Goal: Transaction & Acquisition: Purchase product/service

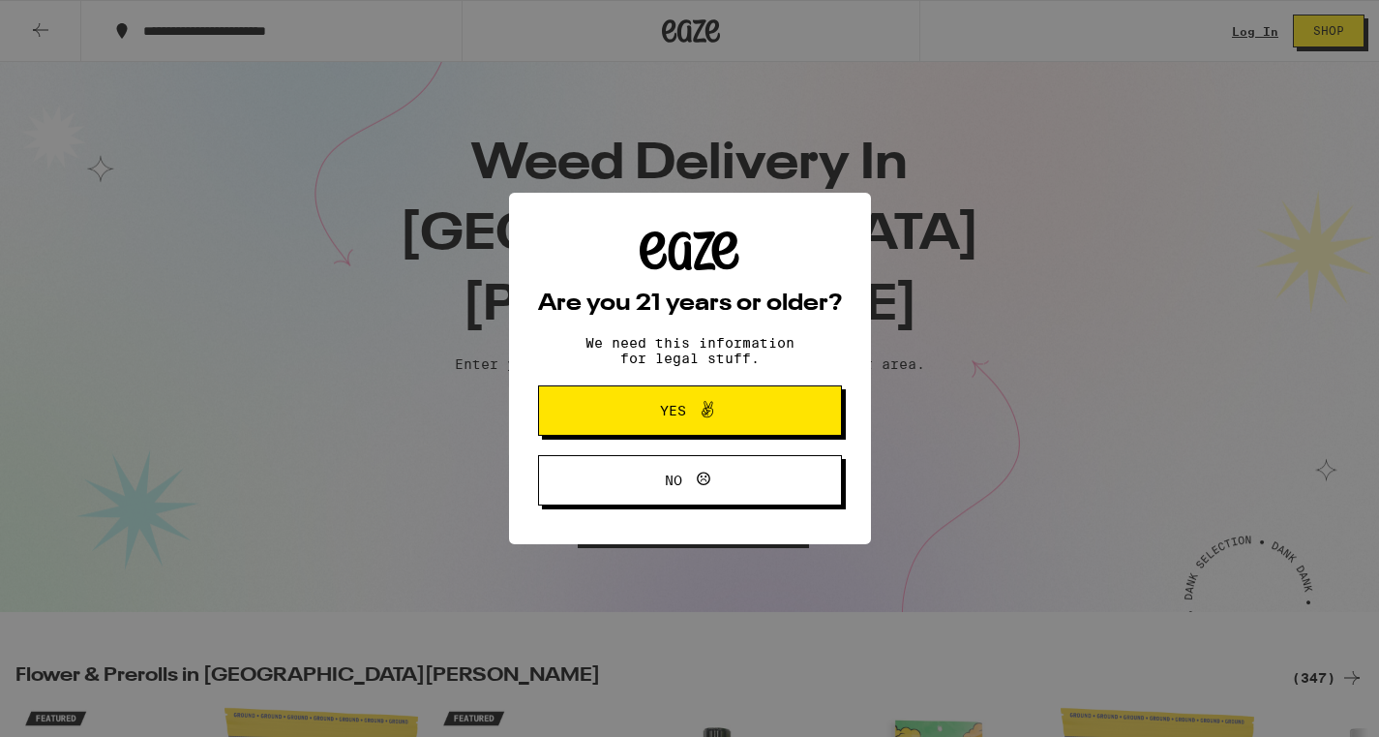
click at [697, 409] on icon at bounding box center [707, 409] width 23 height 23
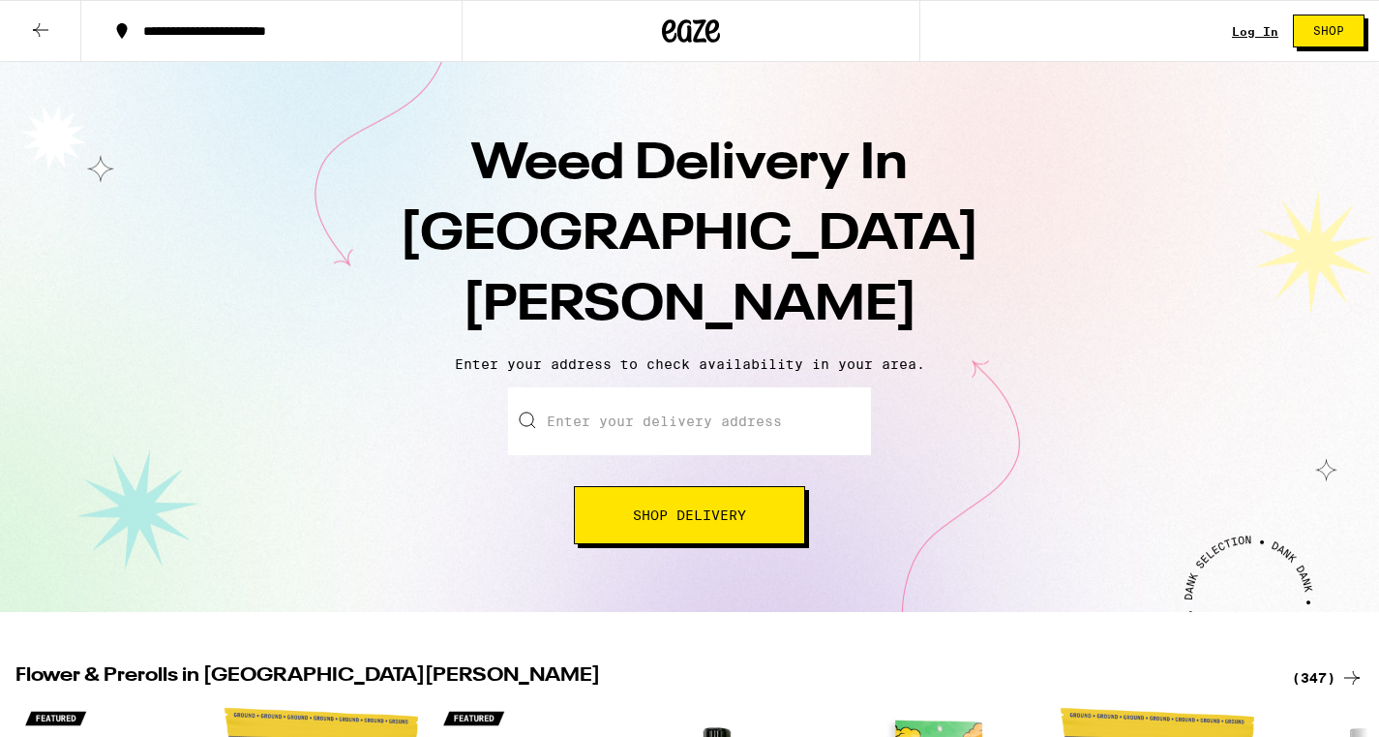
click at [711, 387] on input "Enter your delivery address" at bounding box center [689, 421] width 363 height 68
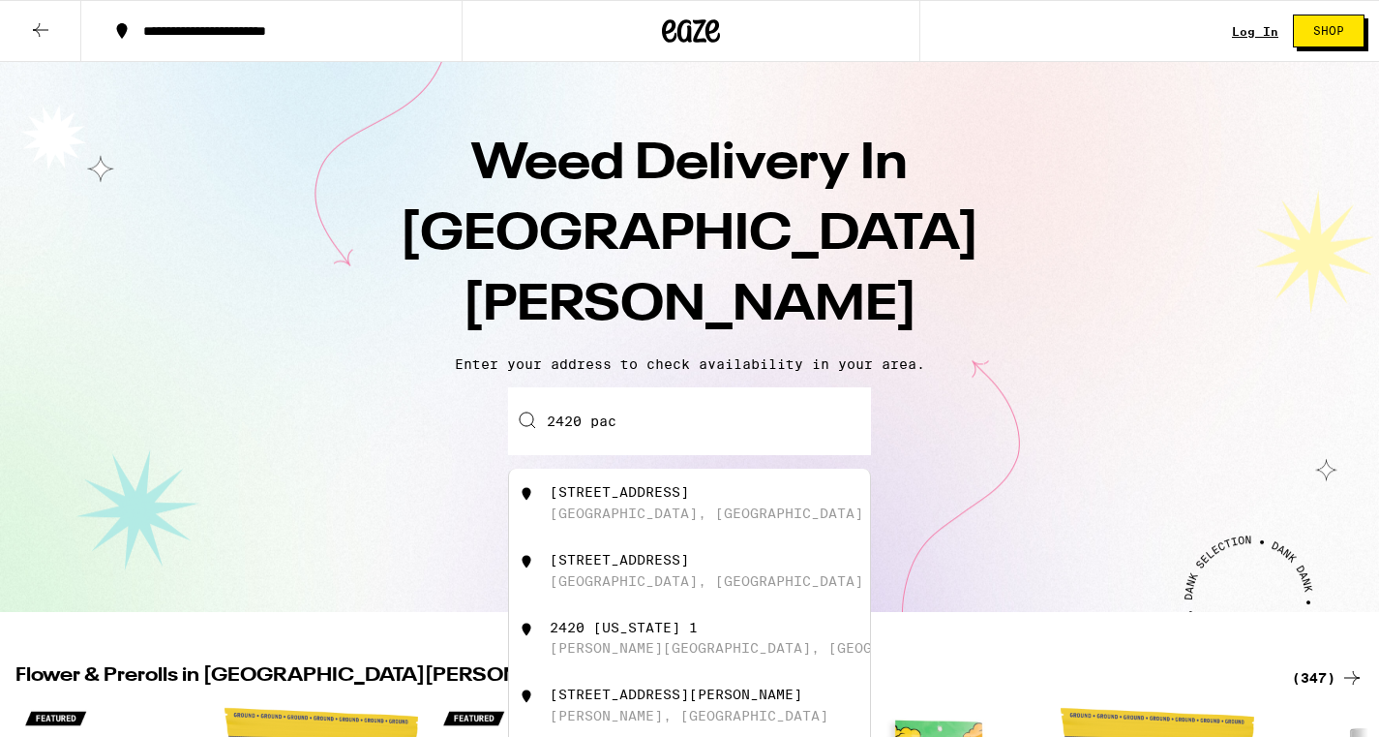
click at [710, 484] on div "[STREET_ADDRESS]" at bounding box center [723, 502] width 346 height 37
type input "[STREET_ADDRESS]"
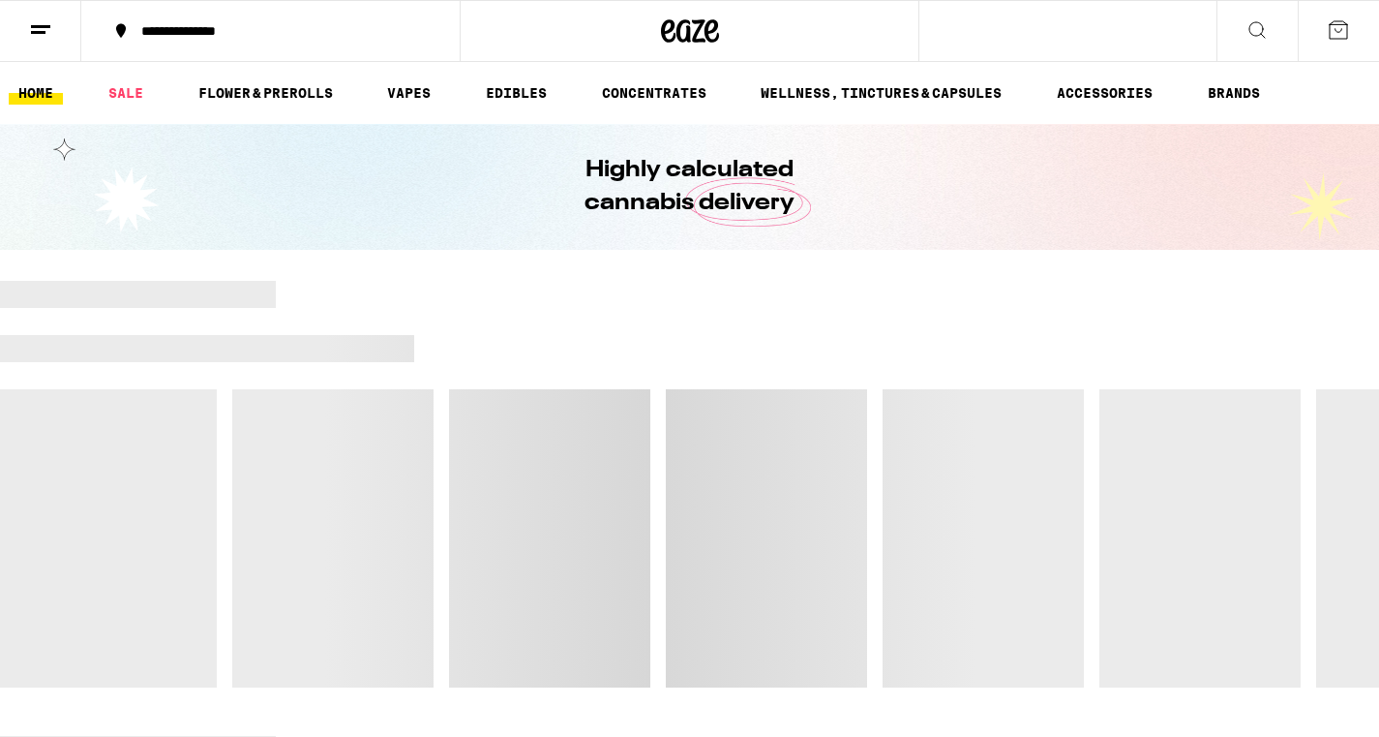
click at [676, 452] on div at bounding box center [689, 484] width 1379 height 407
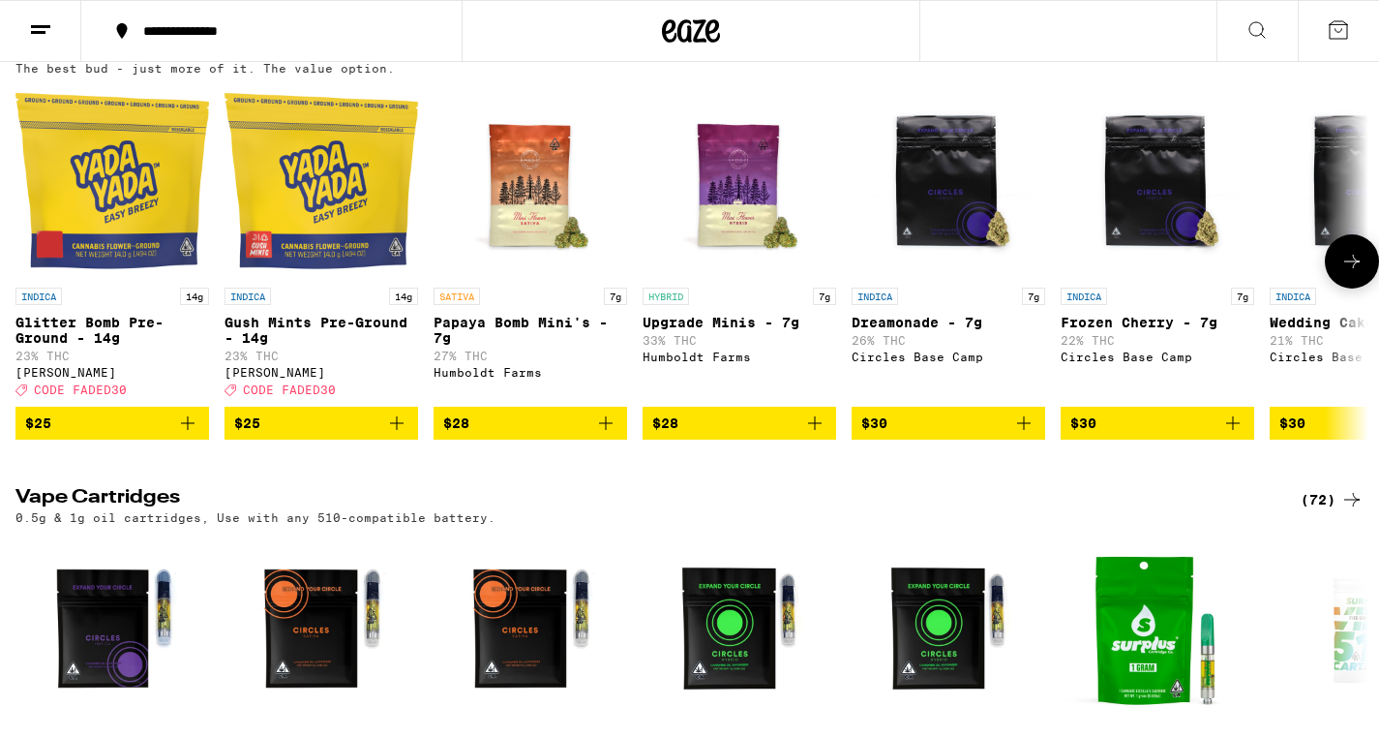
scroll to position [1116, 0]
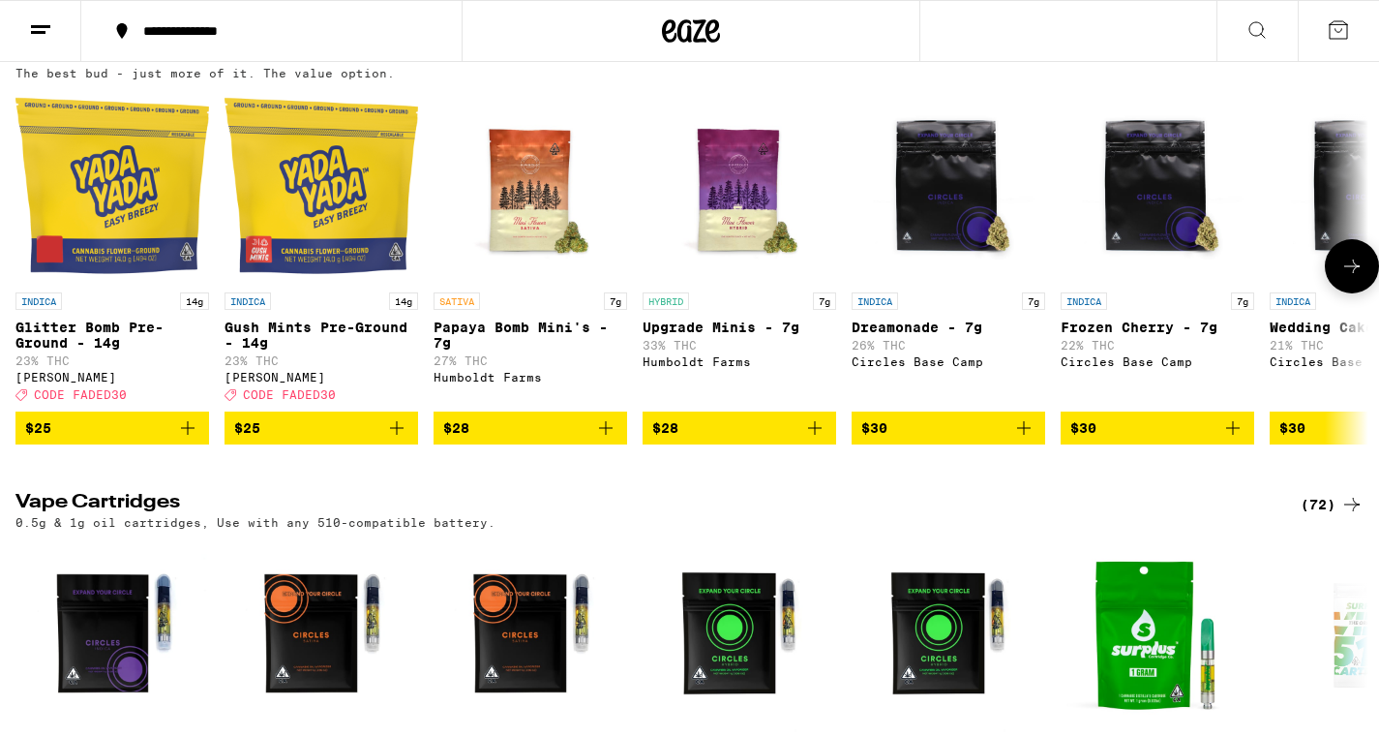
click at [1342, 278] on icon at bounding box center [1352, 266] width 23 height 23
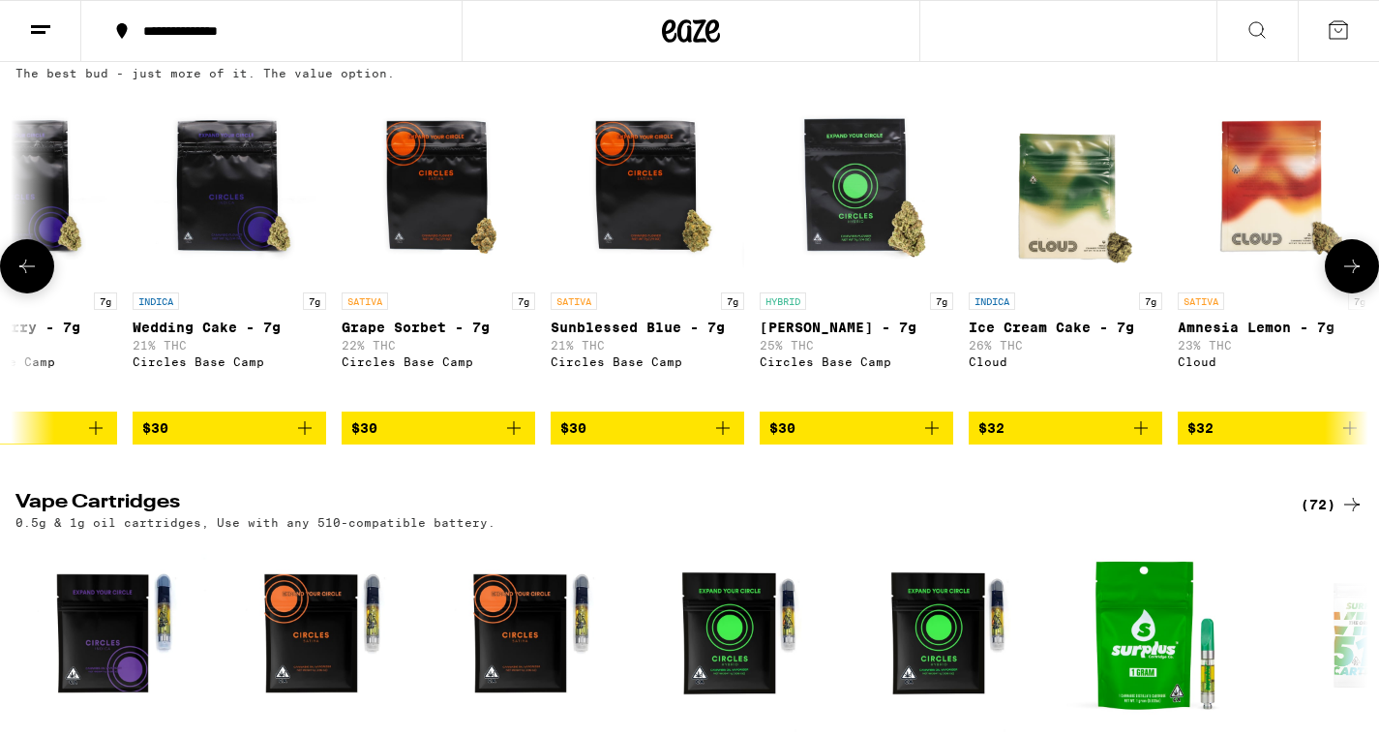
click at [1342, 278] on icon at bounding box center [1352, 266] width 23 height 23
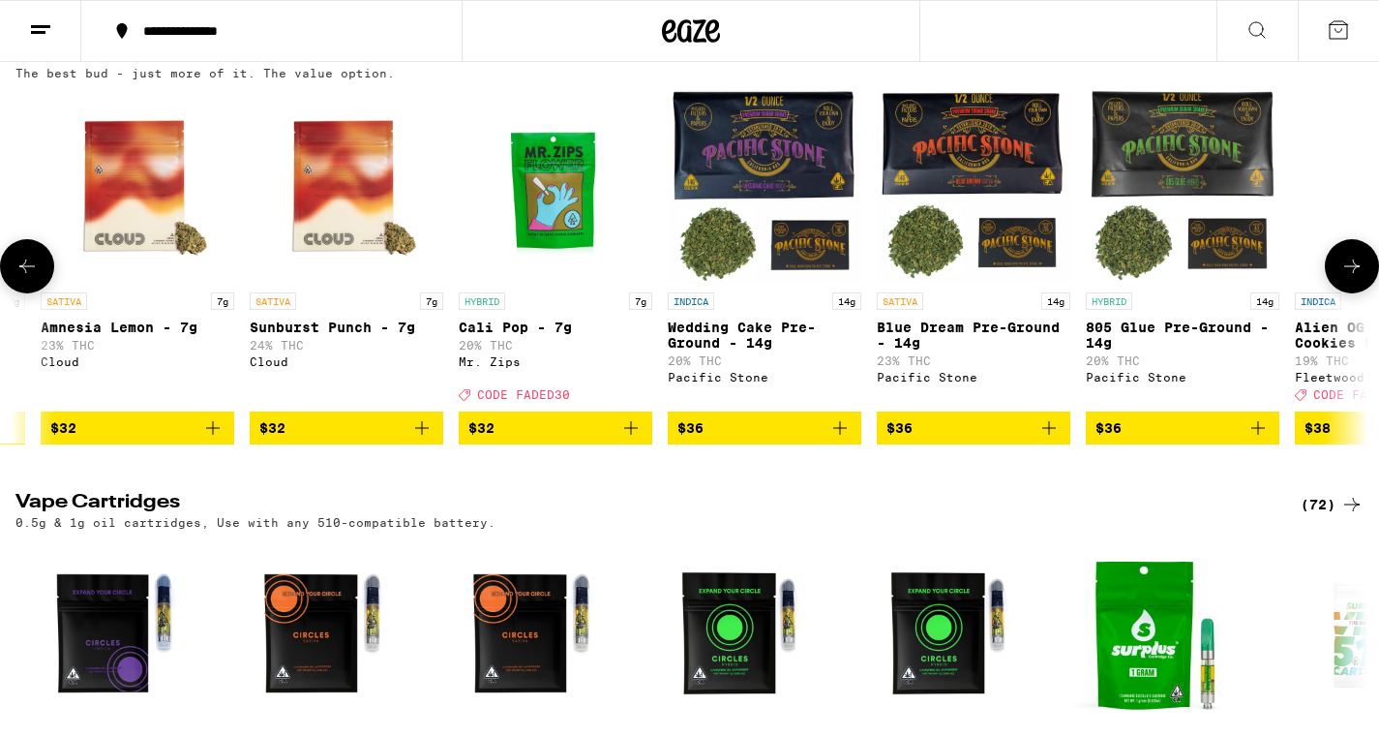
click at [1342, 278] on icon at bounding box center [1352, 266] width 23 height 23
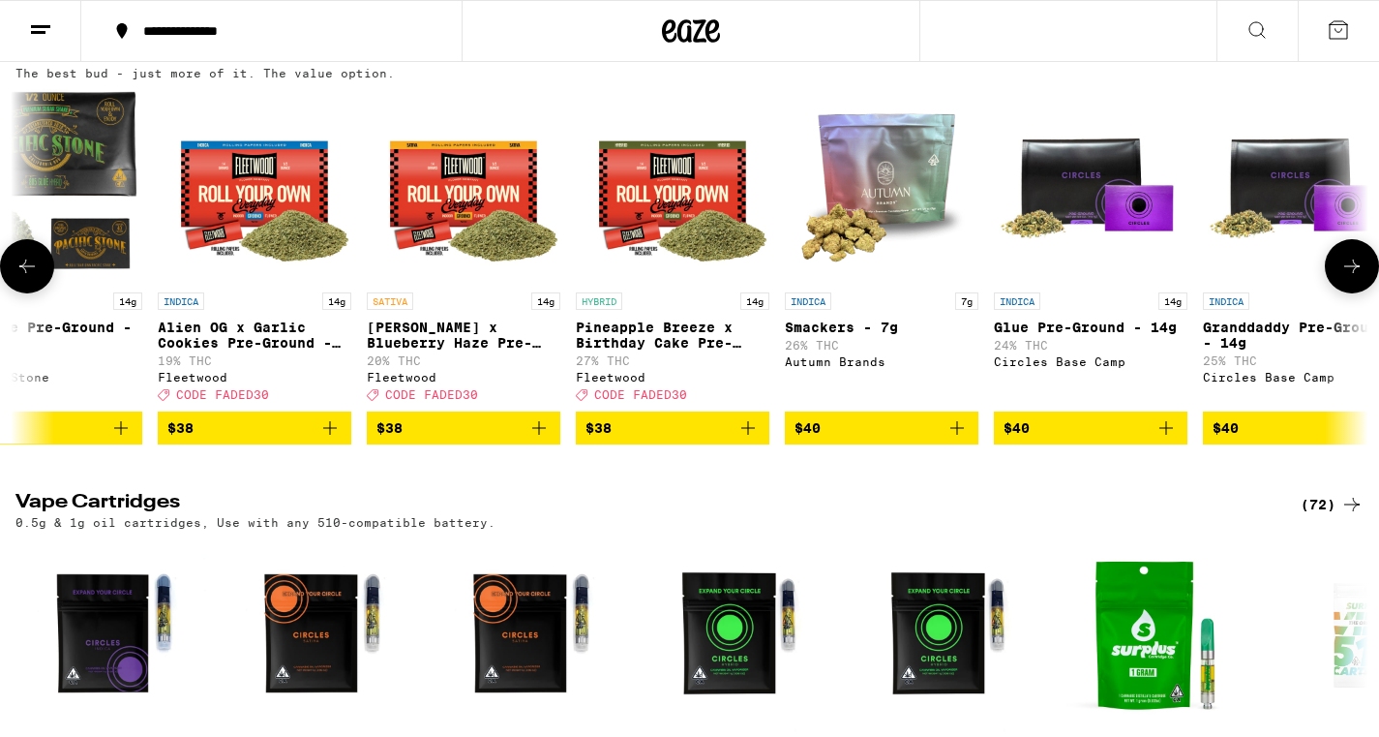
click at [1338, 293] on button at bounding box center [1352, 266] width 54 height 54
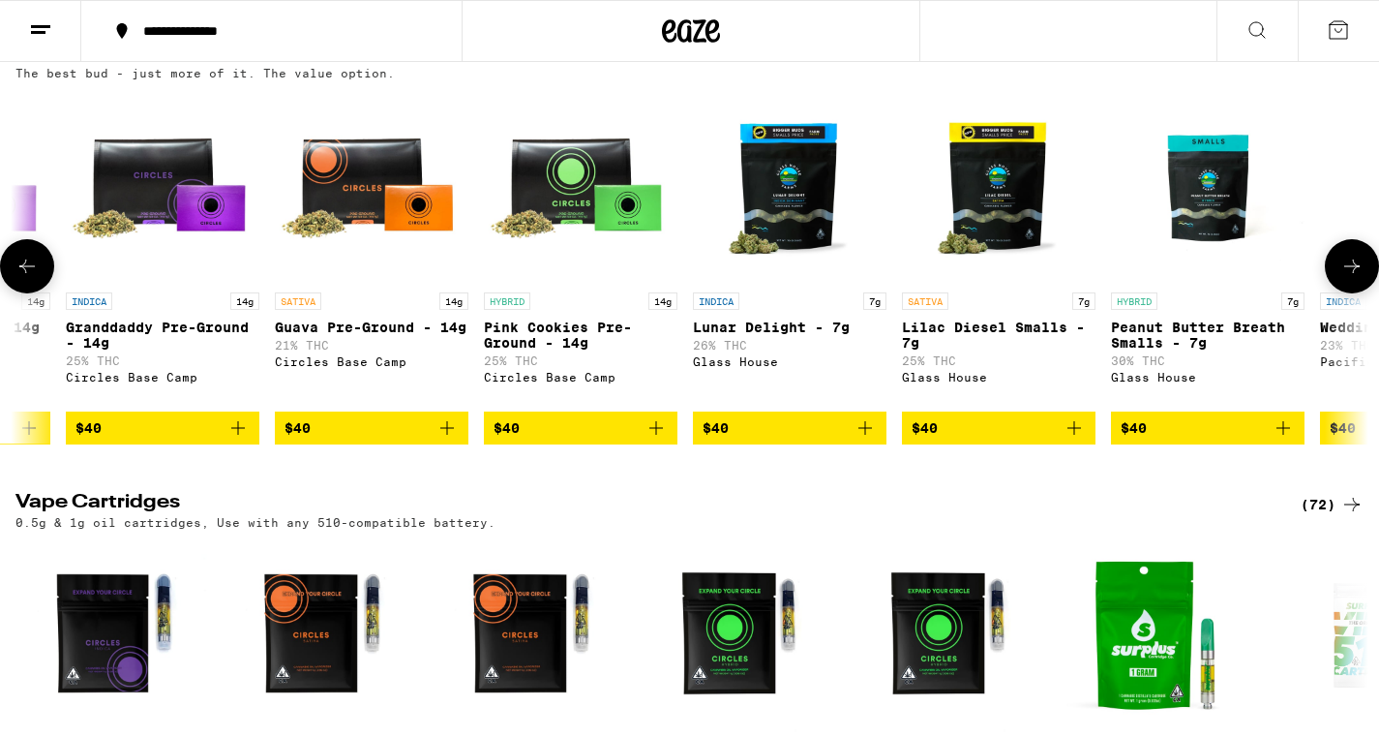
click at [1338, 293] on button at bounding box center [1352, 266] width 54 height 54
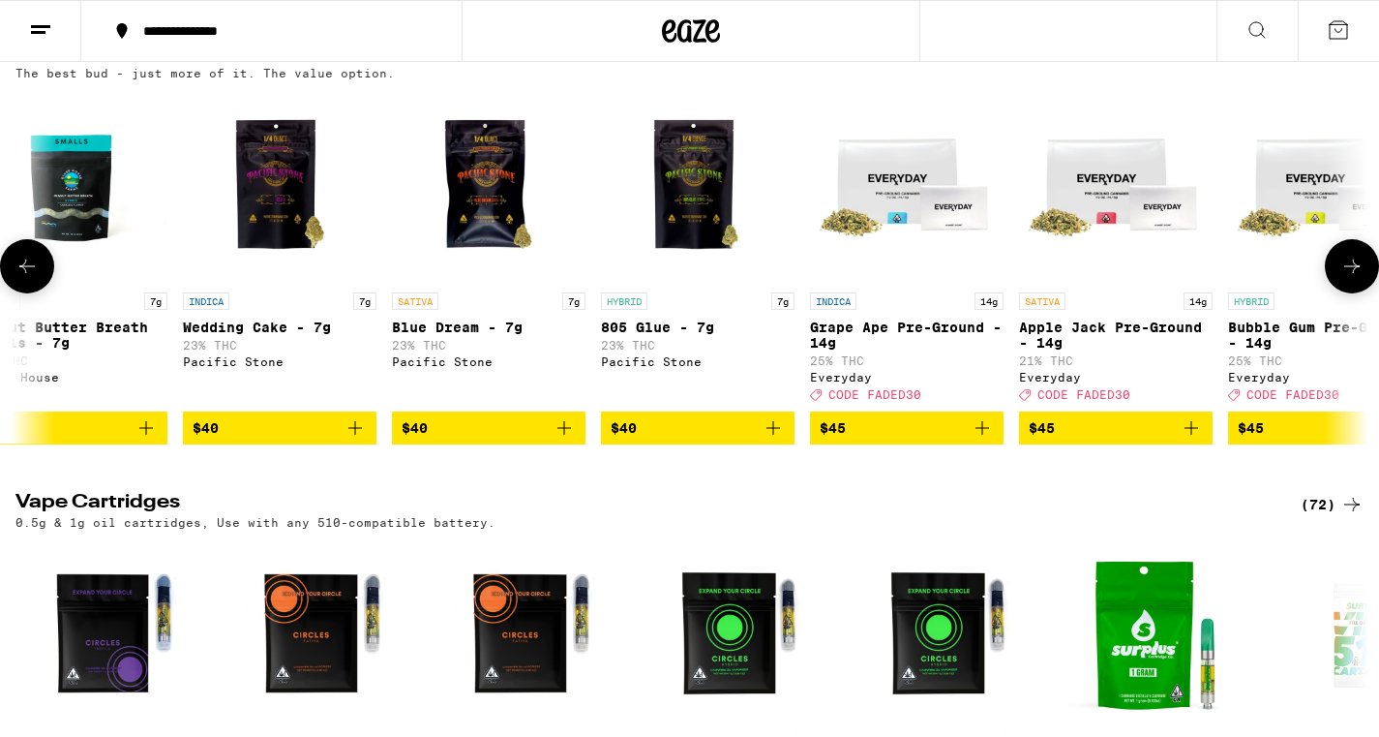
click at [1338, 293] on button at bounding box center [1352, 266] width 54 height 54
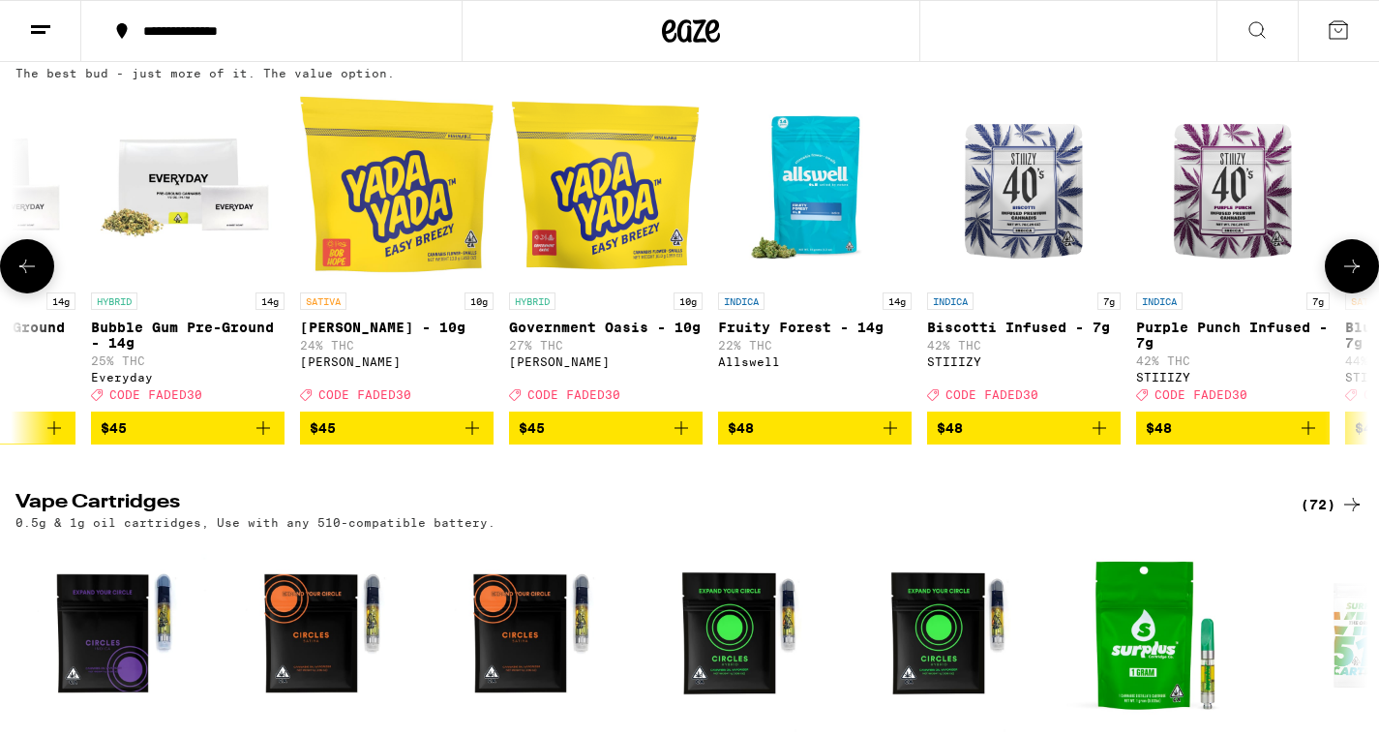
click at [1338, 293] on button at bounding box center [1352, 266] width 54 height 54
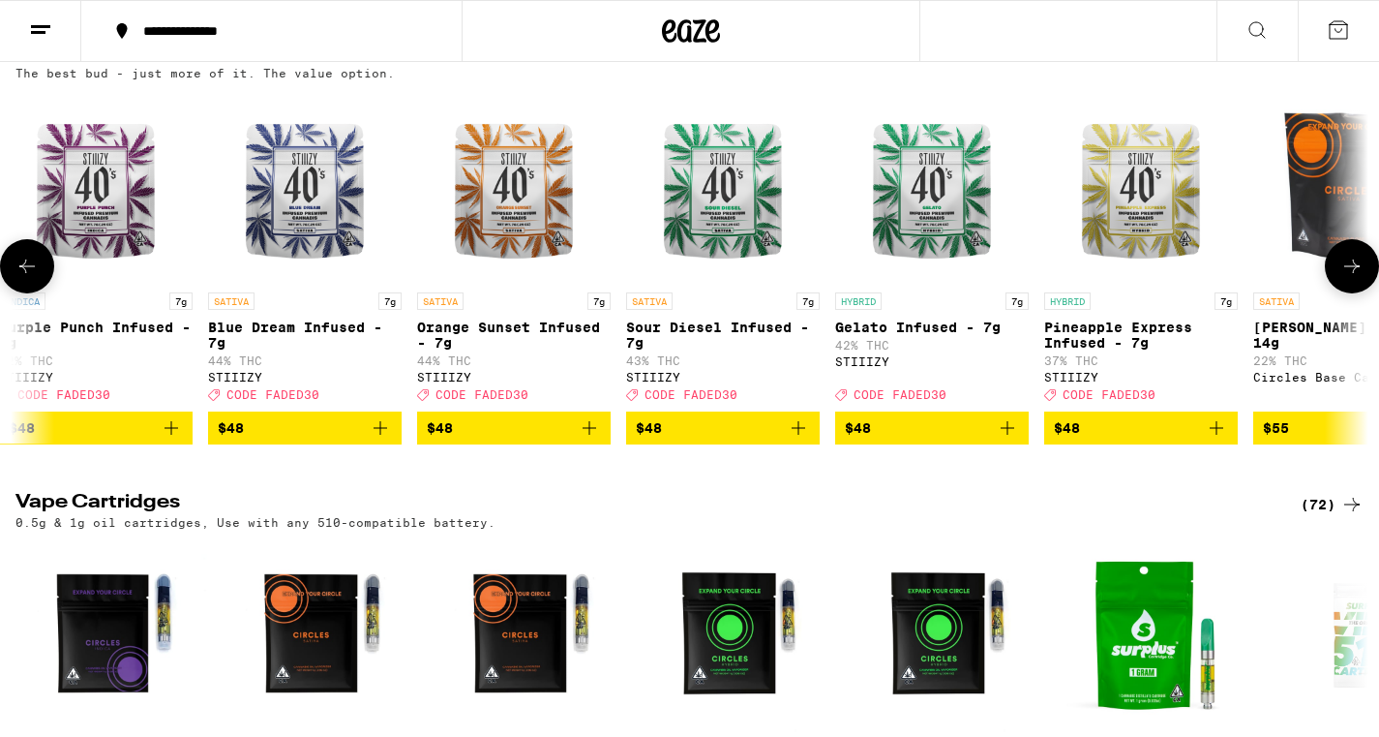
click at [1338, 293] on button at bounding box center [1352, 266] width 54 height 54
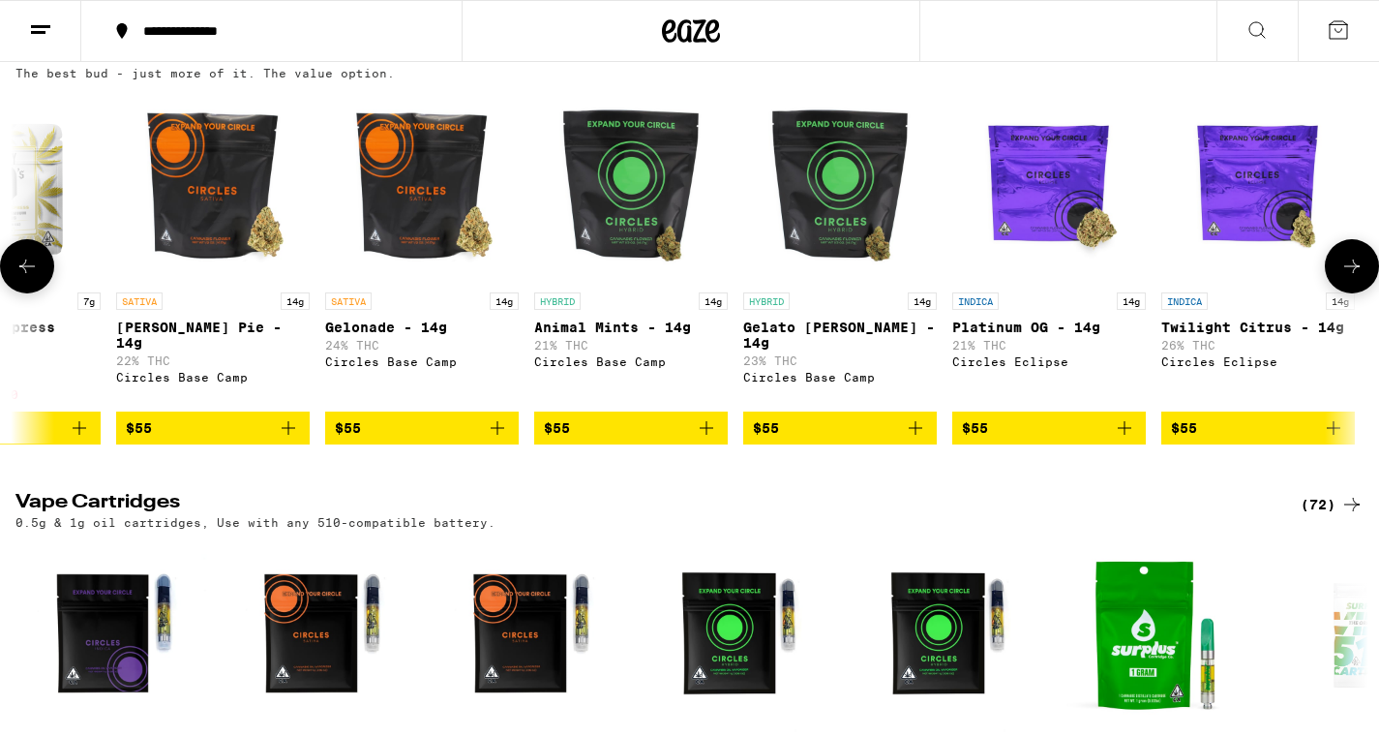
click at [1338, 293] on button at bounding box center [1352, 266] width 54 height 54
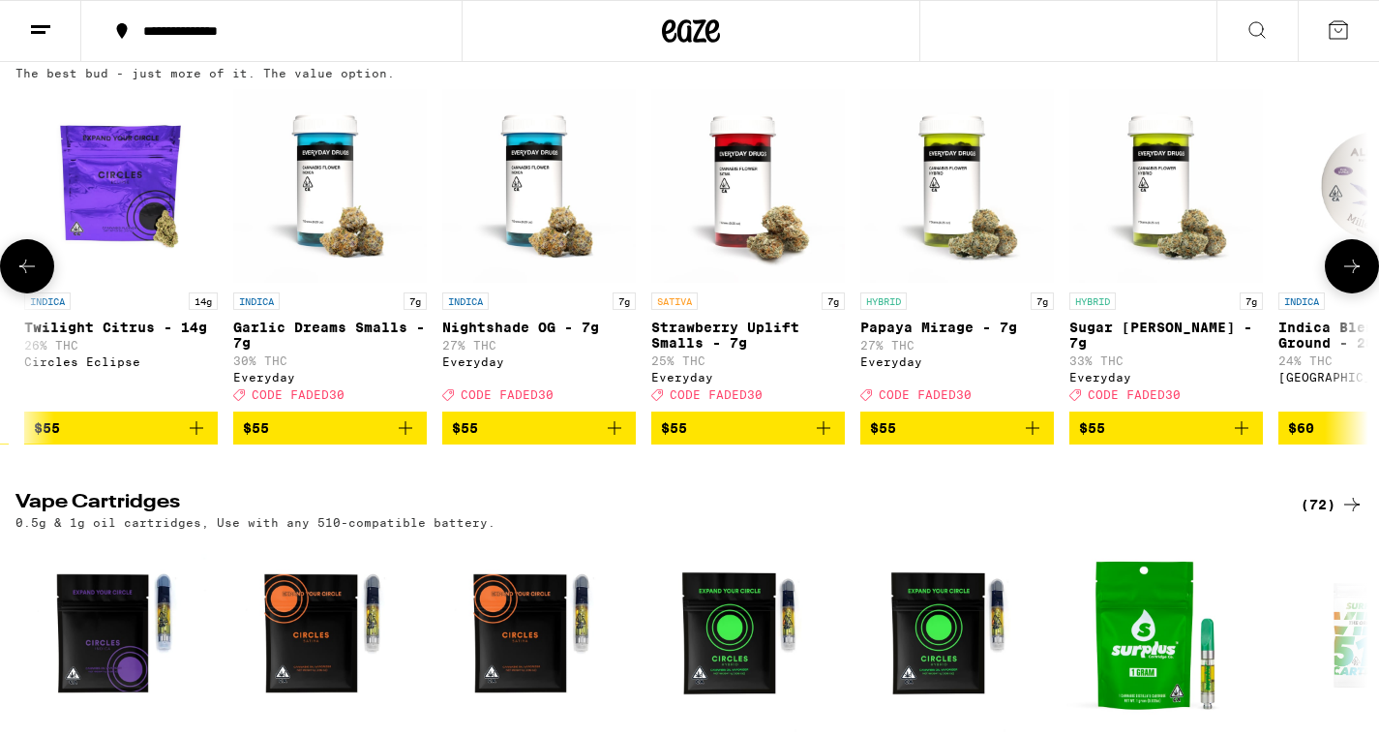
click at [1338, 293] on button at bounding box center [1352, 266] width 54 height 54
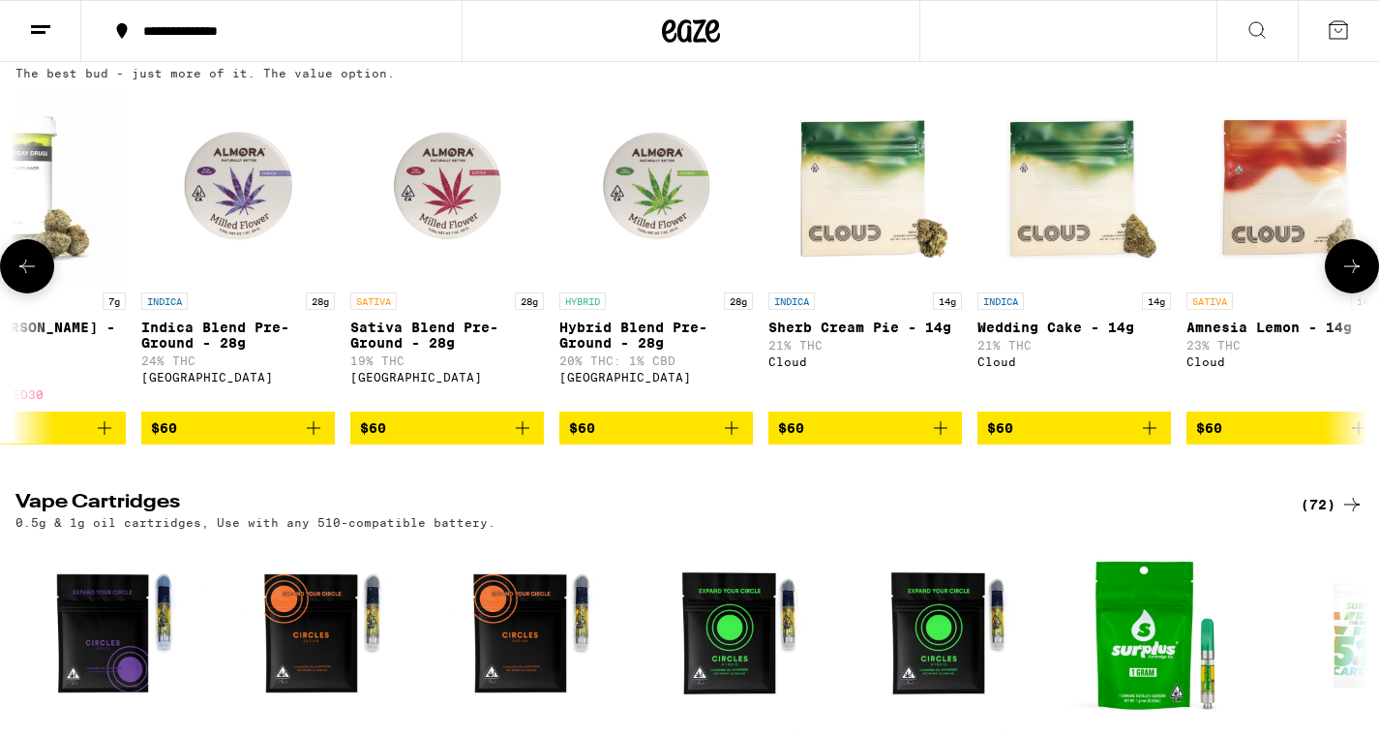
click at [1338, 293] on button at bounding box center [1352, 266] width 54 height 54
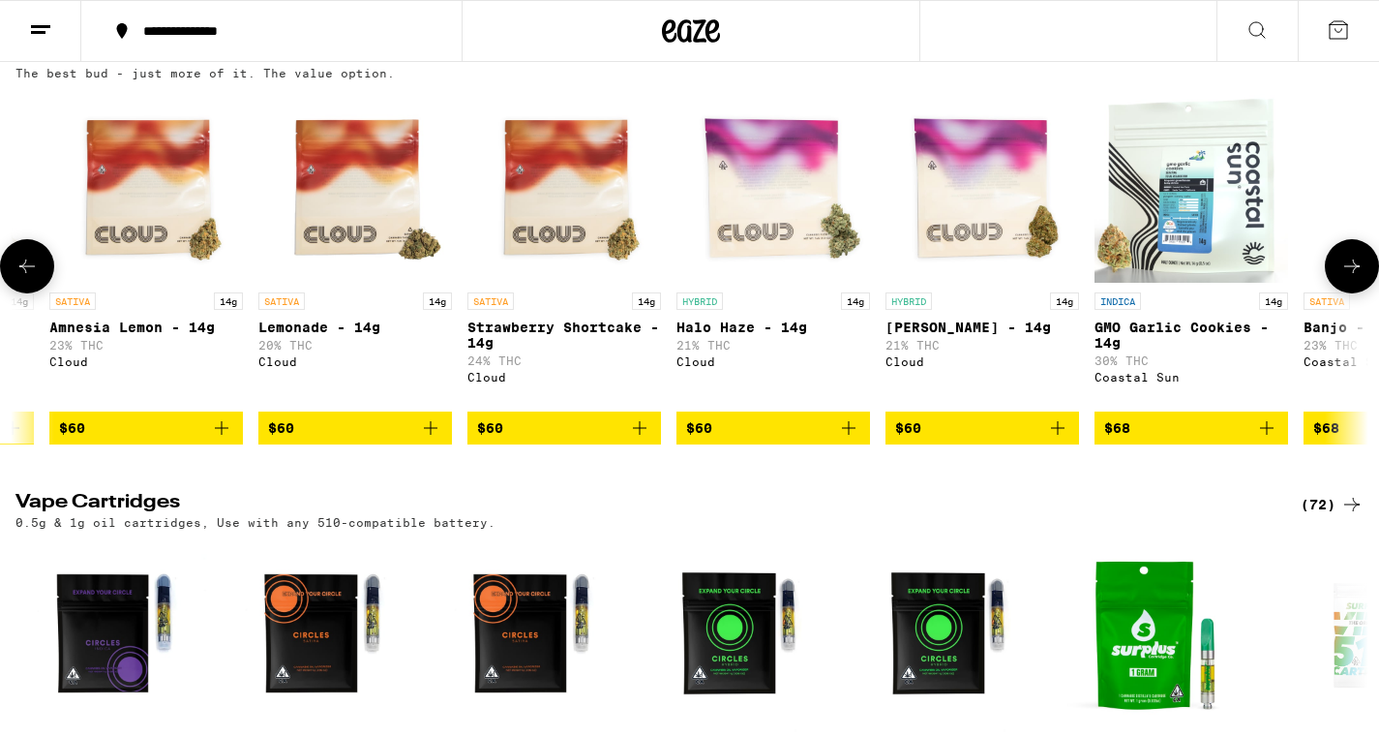
click at [1338, 293] on button at bounding box center [1352, 266] width 54 height 54
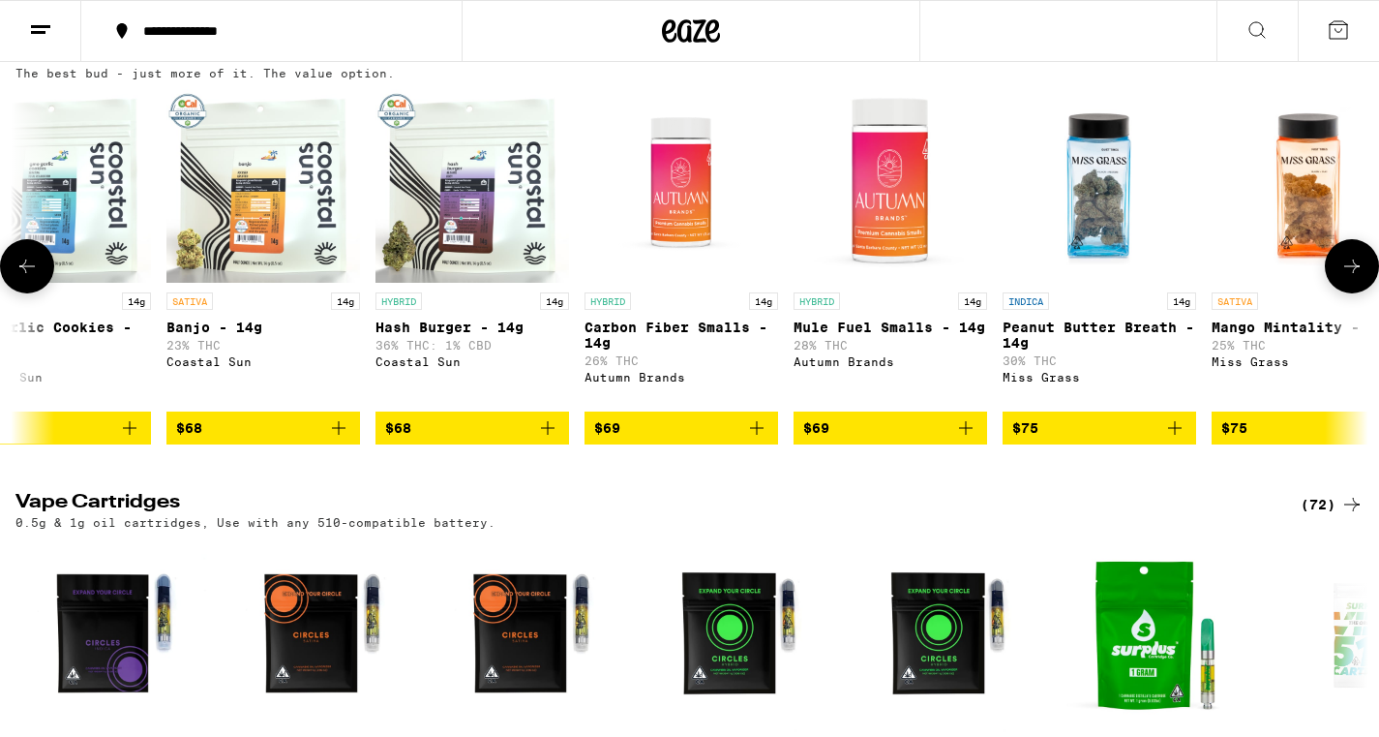
click at [1338, 293] on button at bounding box center [1352, 266] width 54 height 54
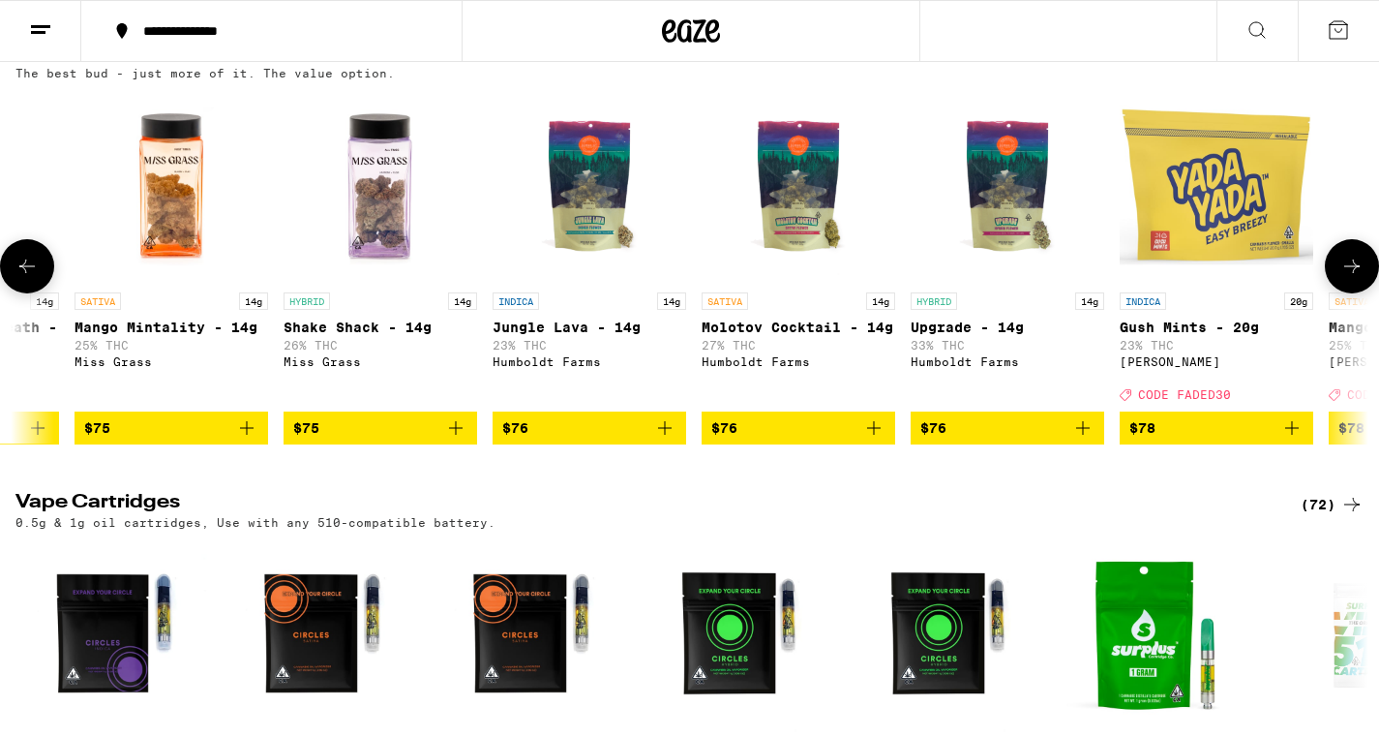
click at [1338, 293] on button at bounding box center [1352, 266] width 54 height 54
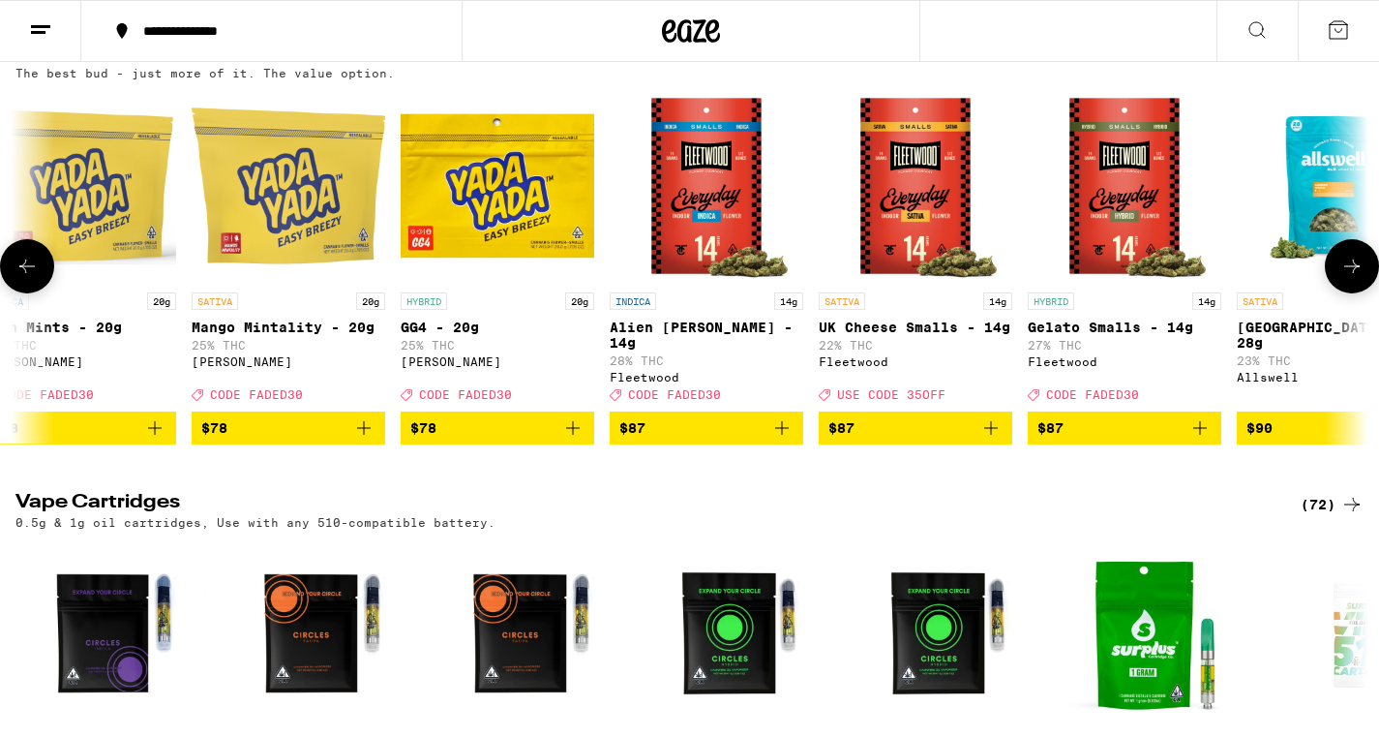
click at [1338, 293] on button at bounding box center [1352, 266] width 54 height 54
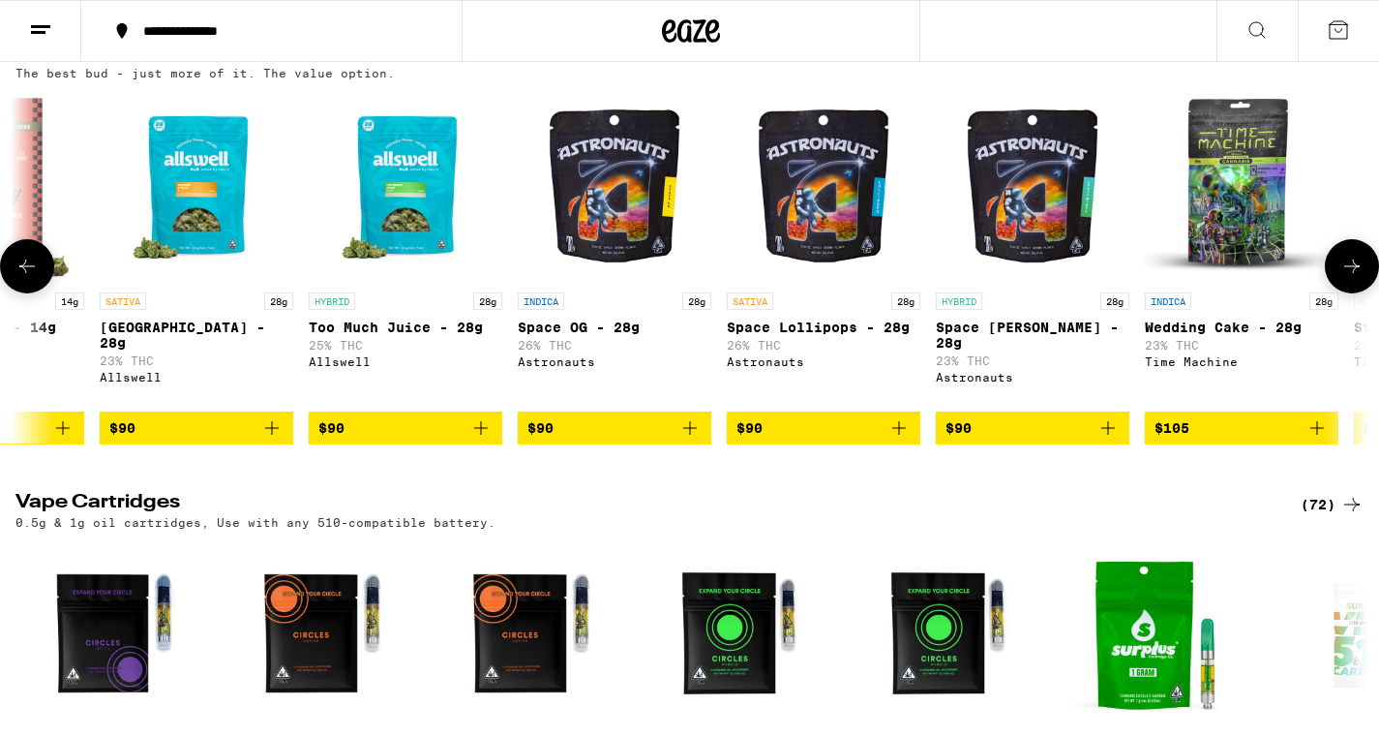
click at [1338, 293] on button at bounding box center [1352, 266] width 54 height 54
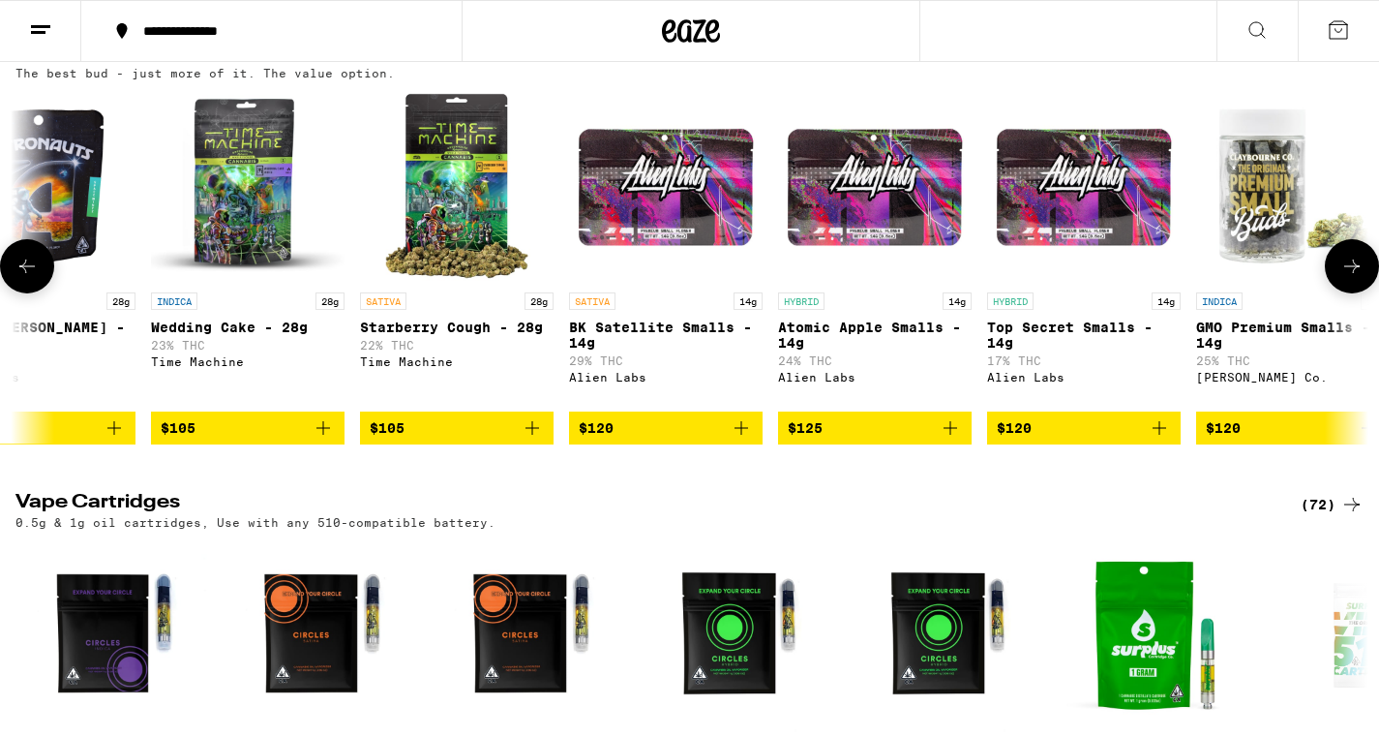
scroll to position [0, 18199]
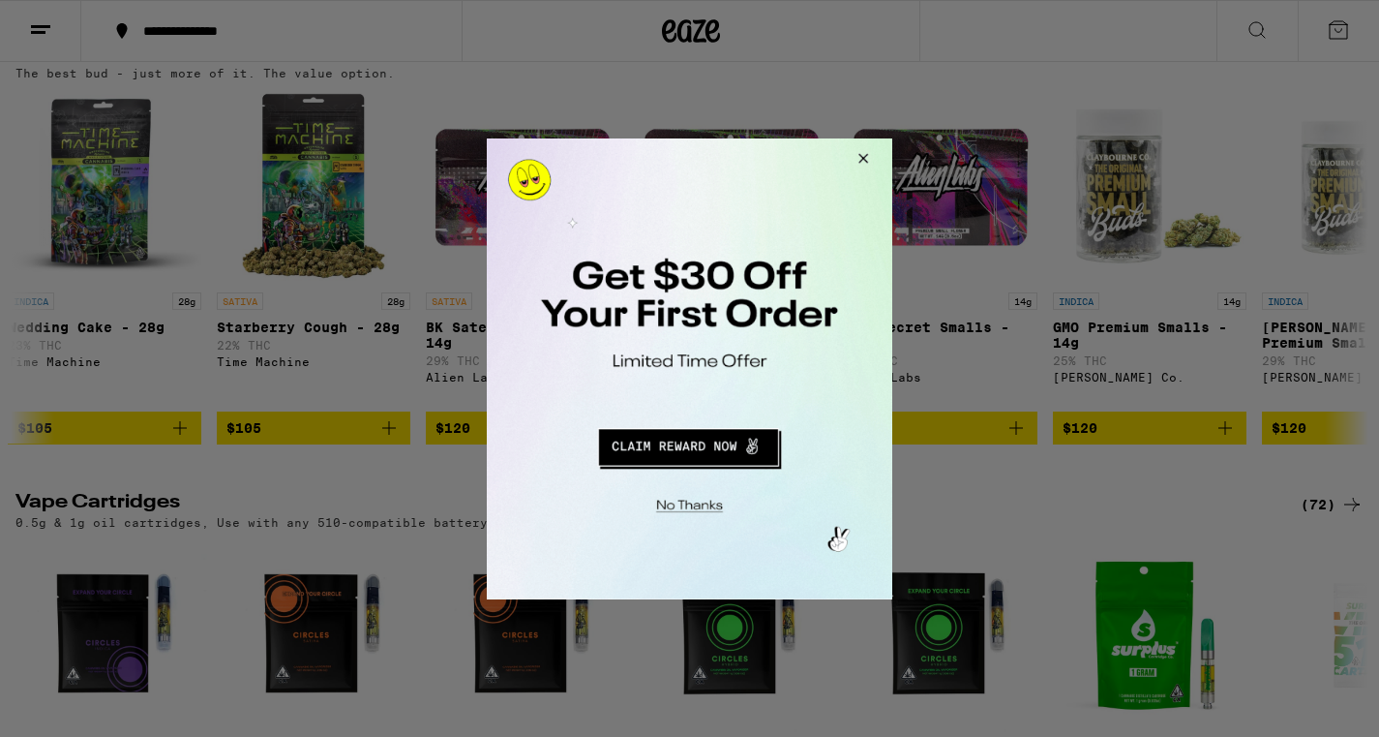
click at [853, 159] on button "Close Modal" at bounding box center [860, 160] width 52 height 46
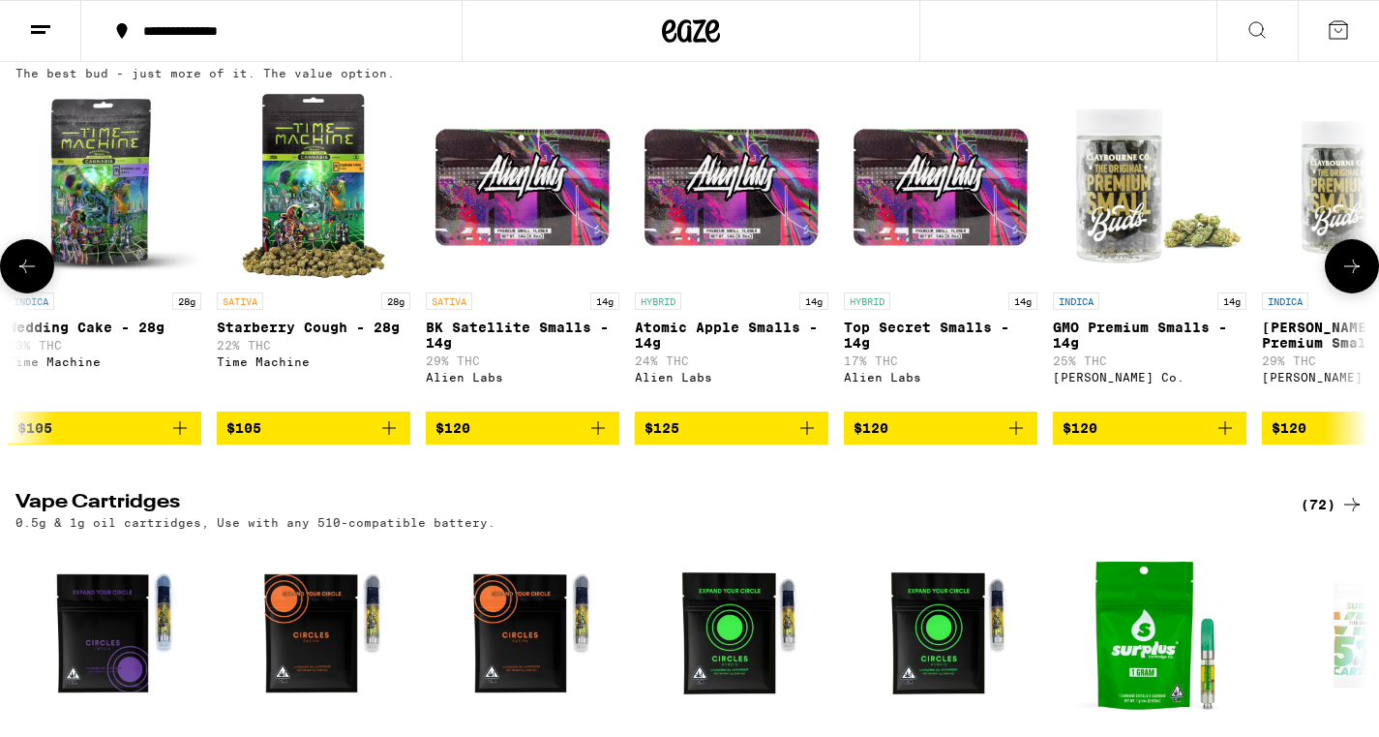
click at [31, 278] on icon at bounding box center [26, 266] width 23 height 23
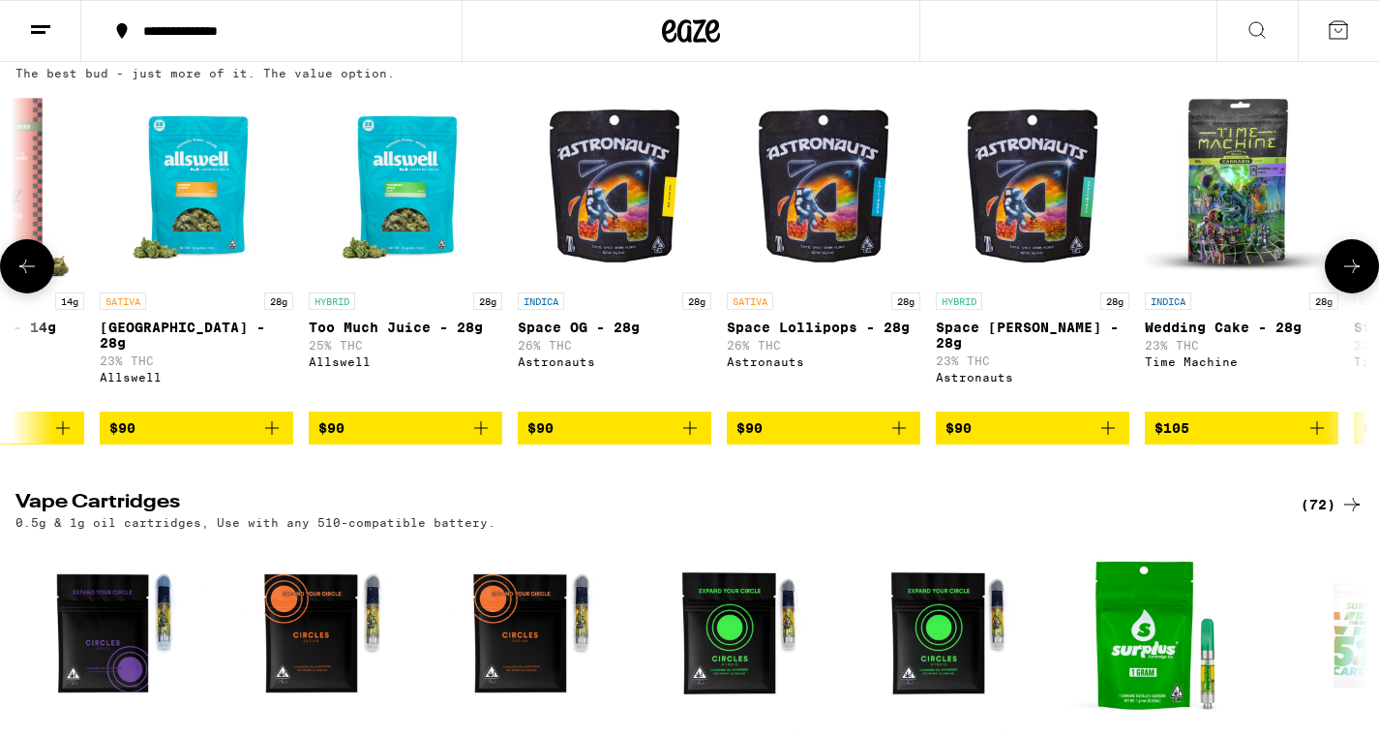
click at [1340, 293] on button at bounding box center [1352, 266] width 54 height 54
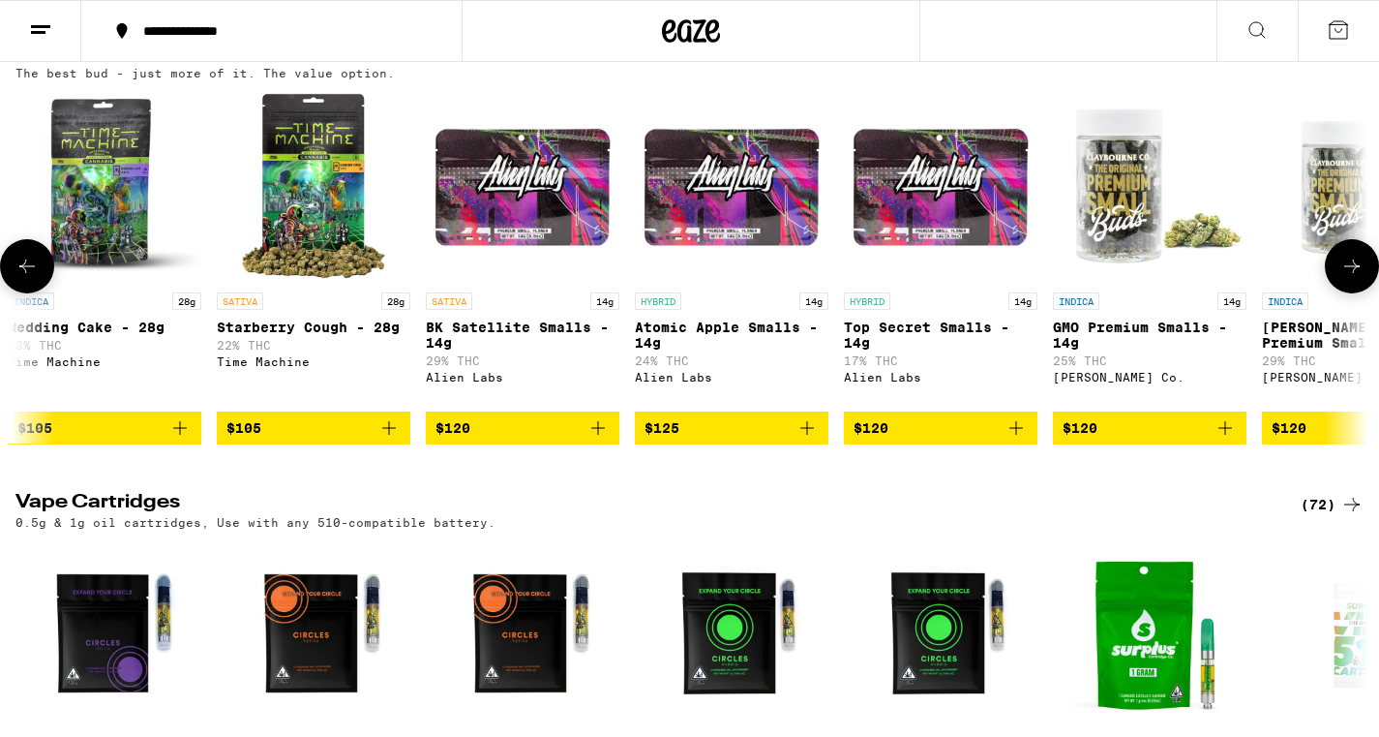
click at [1340, 293] on button at bounding box center [1352, 266] width 54 height 54
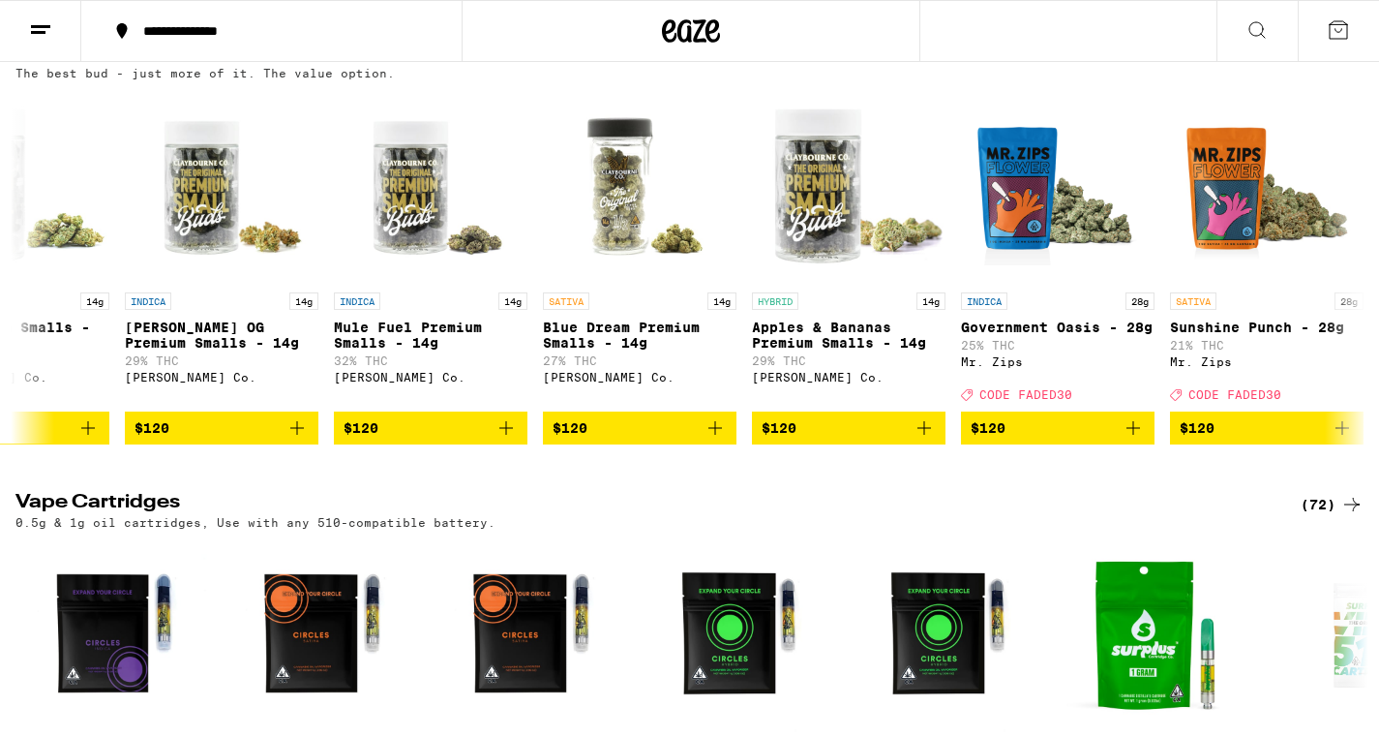
click at [1327, 67] on div "(118)" at bounding box center [1328, 55] width 72 height 23
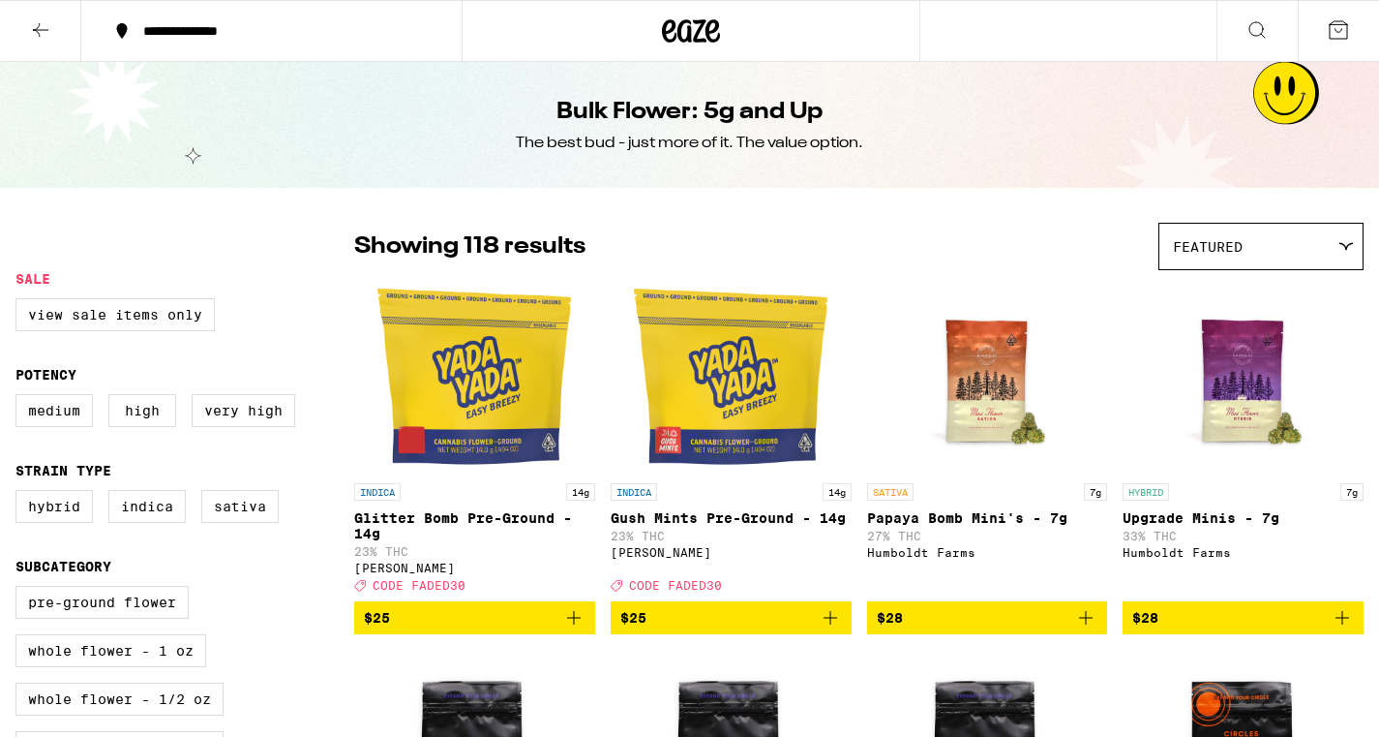
click at [1230, 247] on span "Featured" at bounding box center [1208, 246] width 70 height 15
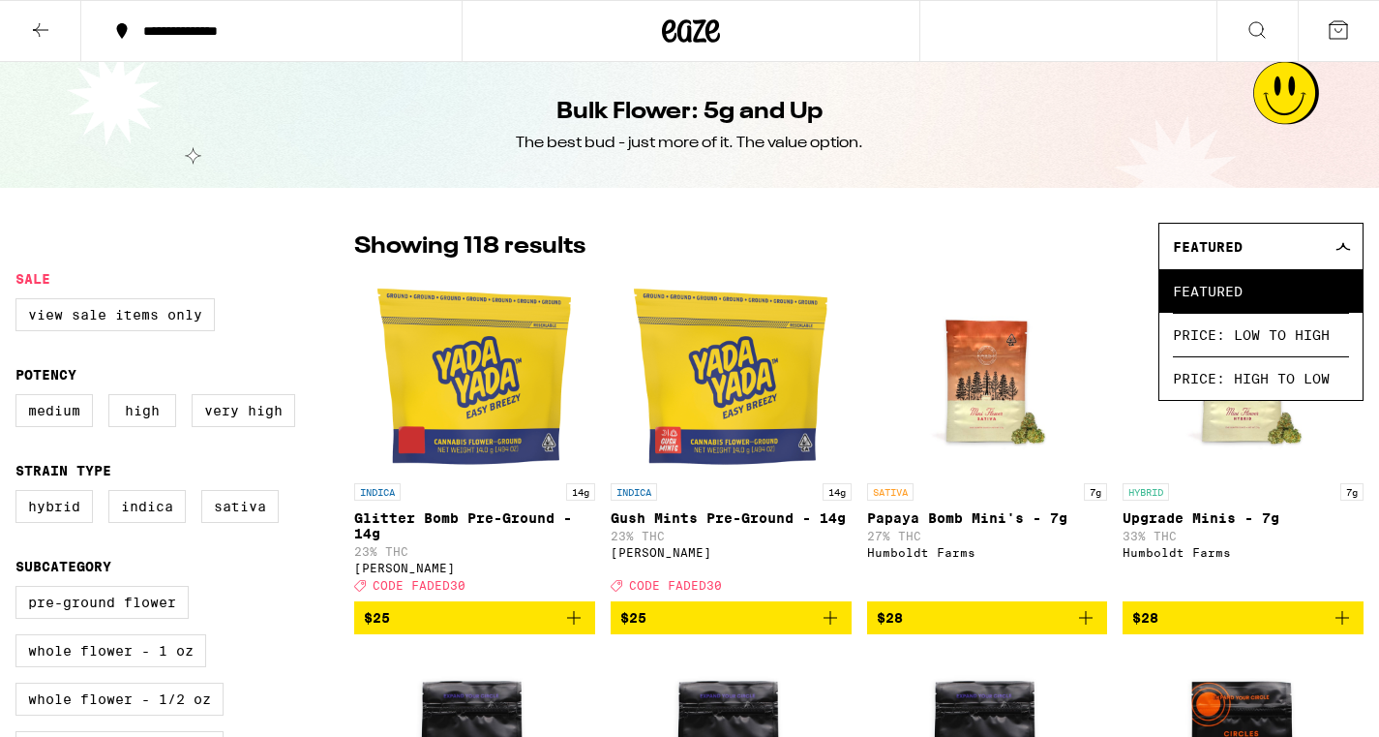
click at [1230, 247] on span "Featured" at bounding box center [1208, 246] width 70 height 15
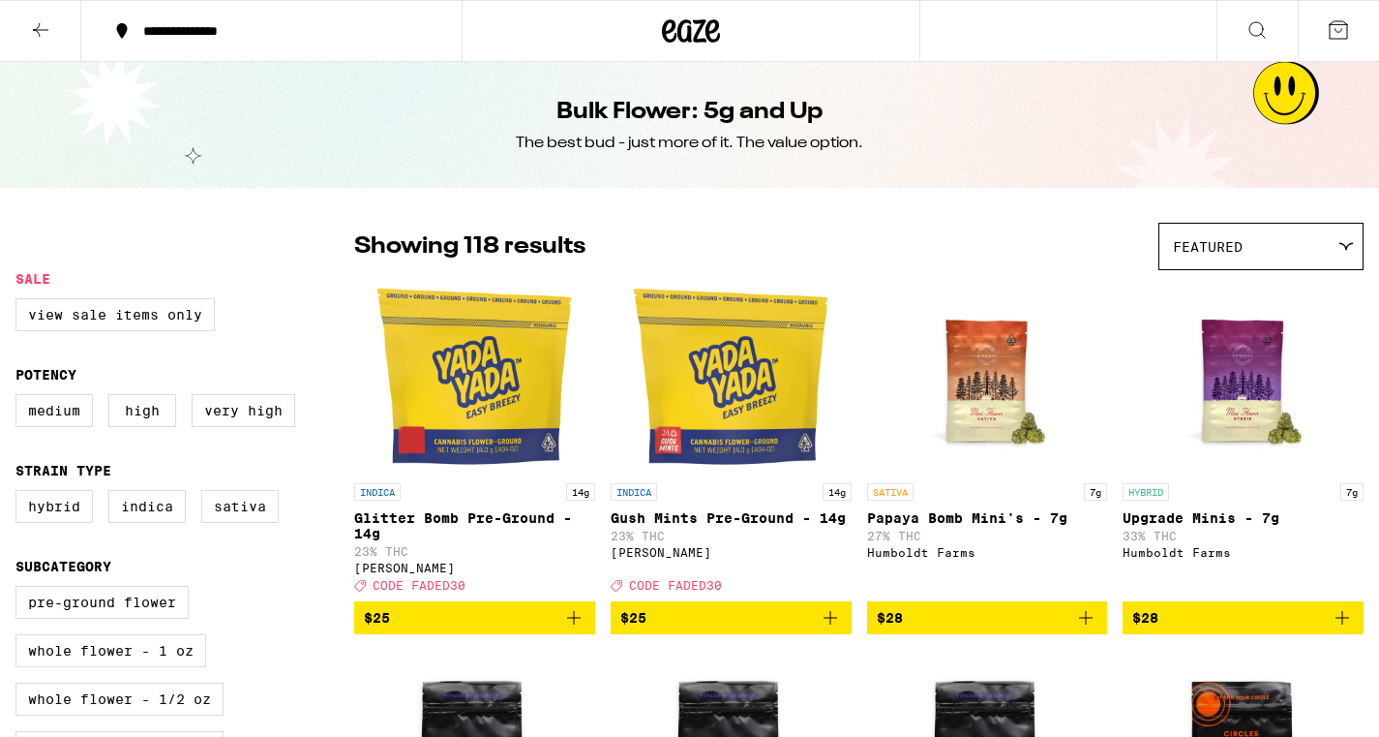
click at [1252, 232] on div "Featured" at bounding box center [1261, 246] width 203 height 45
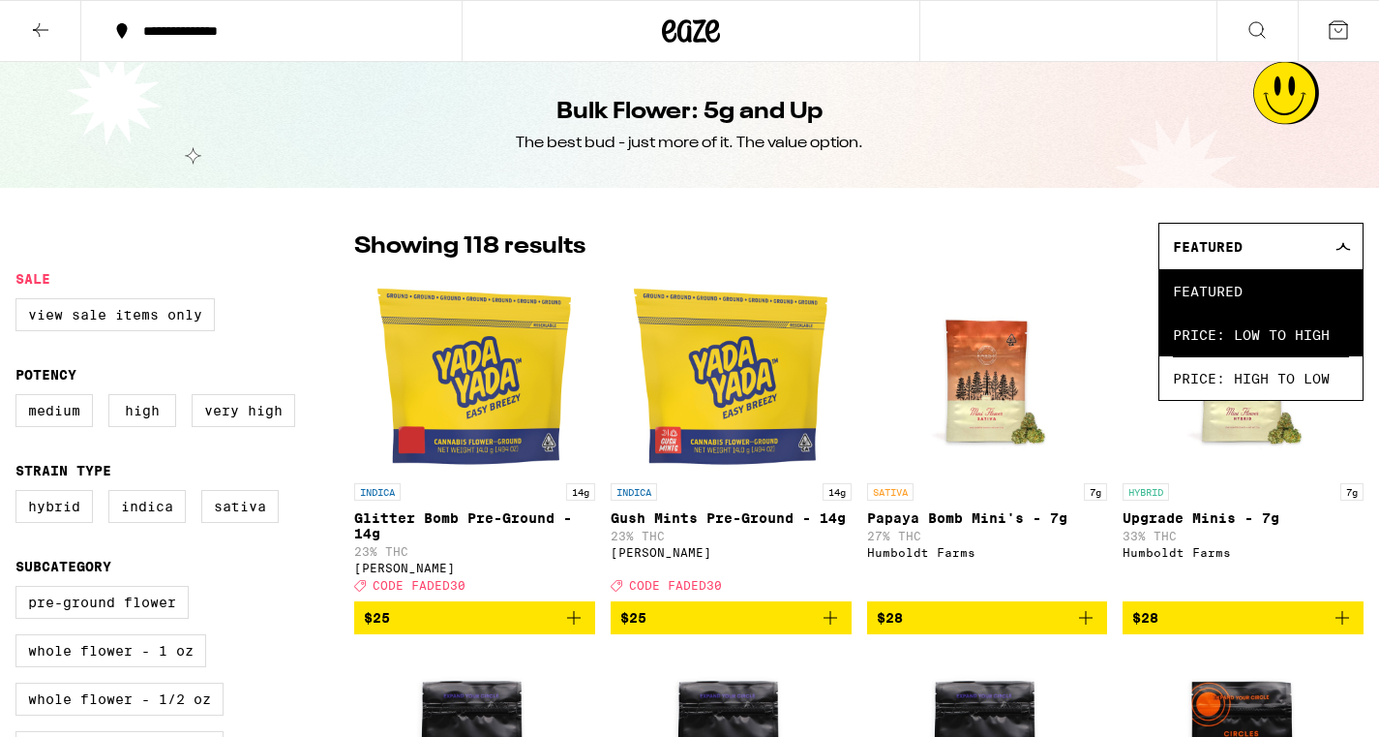
click at [1188, 353] on span "Price: Low to High" at bounding box center [1261, 335] width 176 height 44
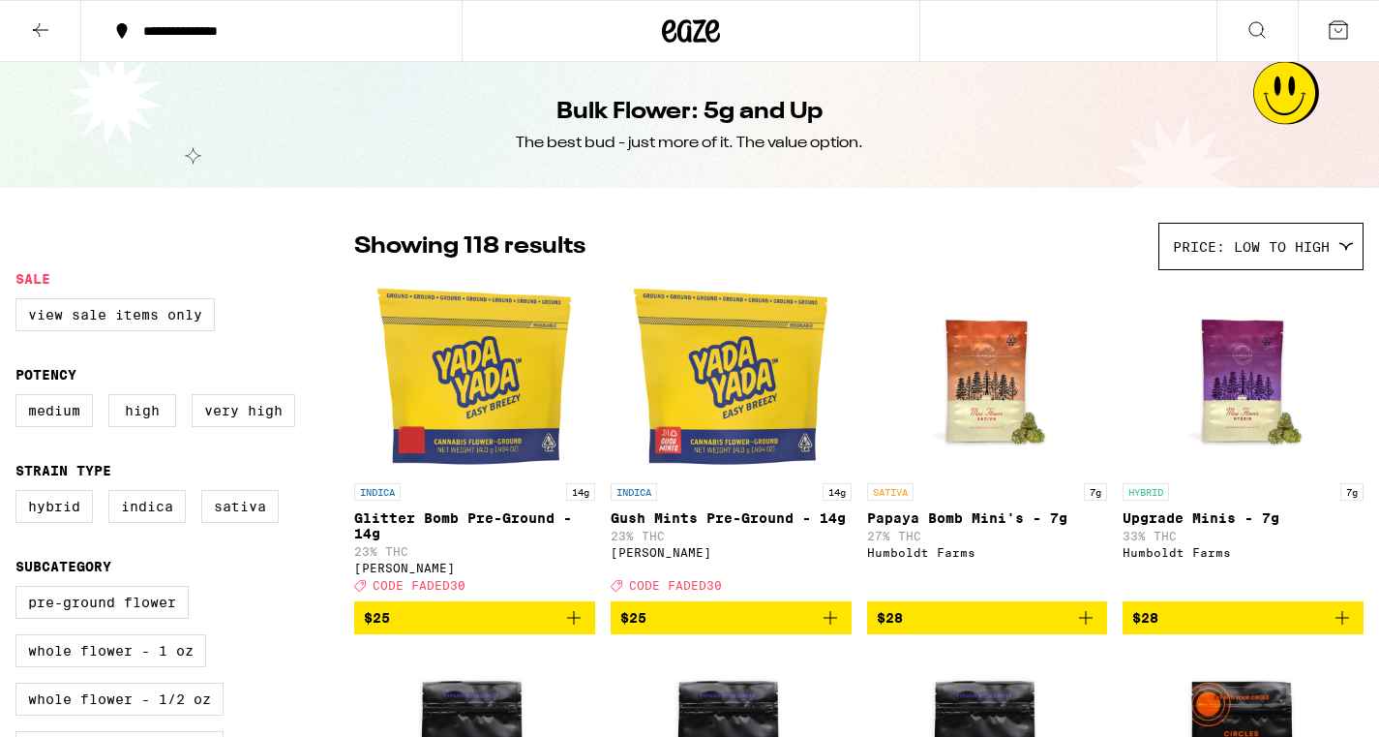
click at [575, 625] on icon "Add to bag" at bounding box center [573, 617] width 23 height 23
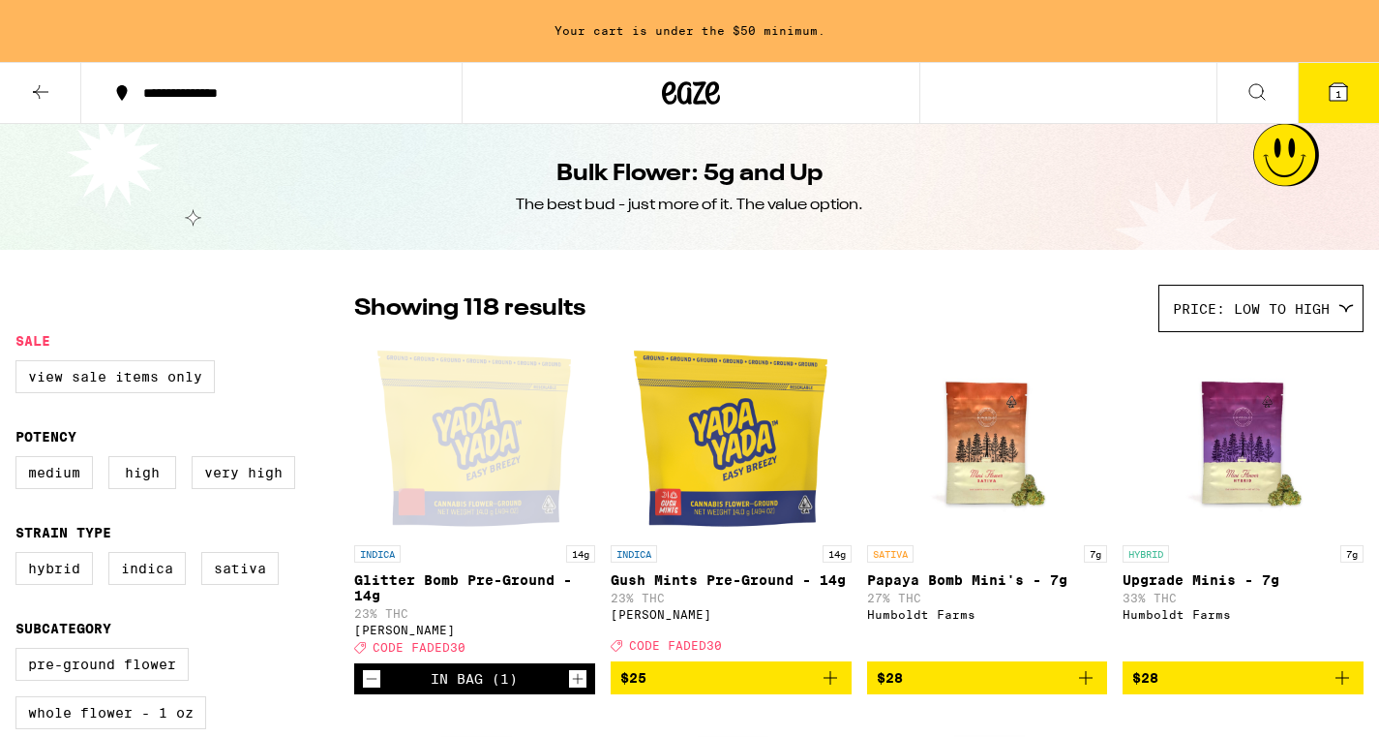
scroll to position [70, 0]
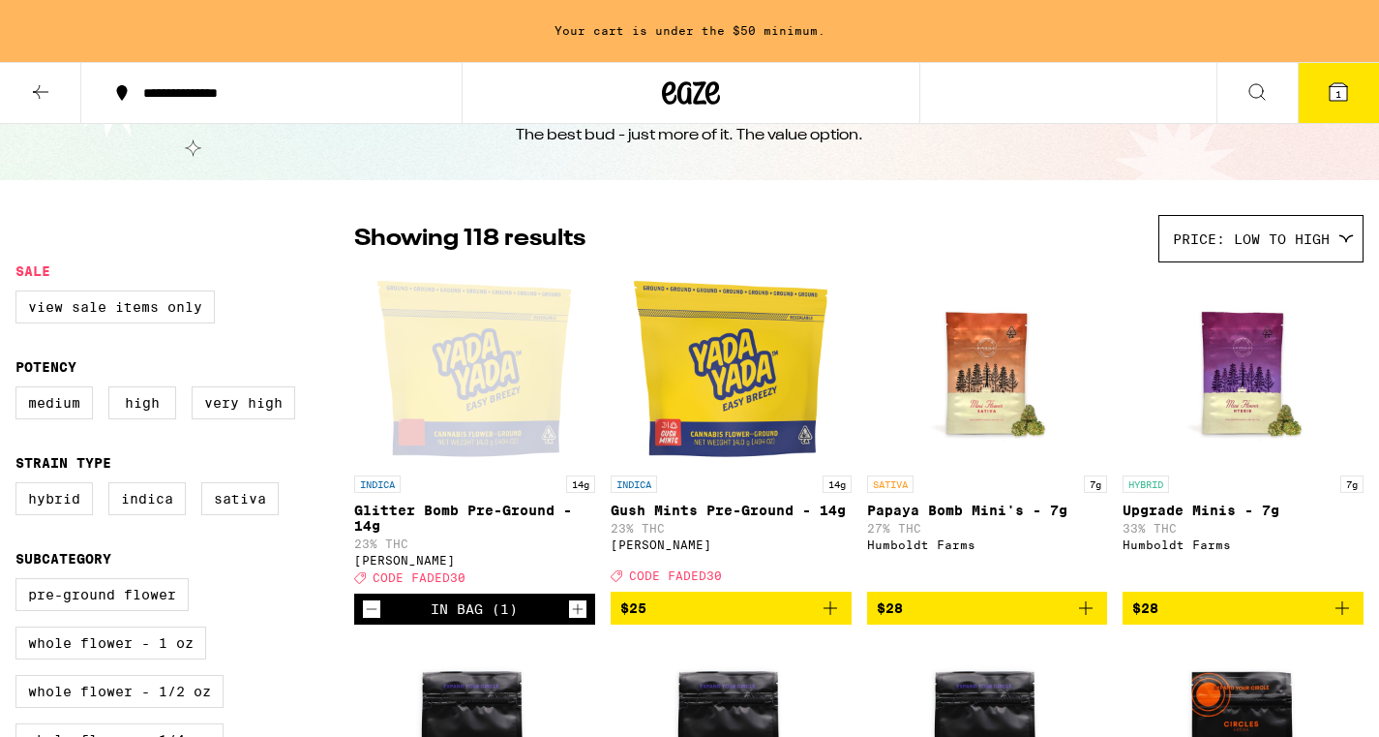
click at [833, 620] on icon "Add to bag" at bounding box center [830, 607] width 23 height 23
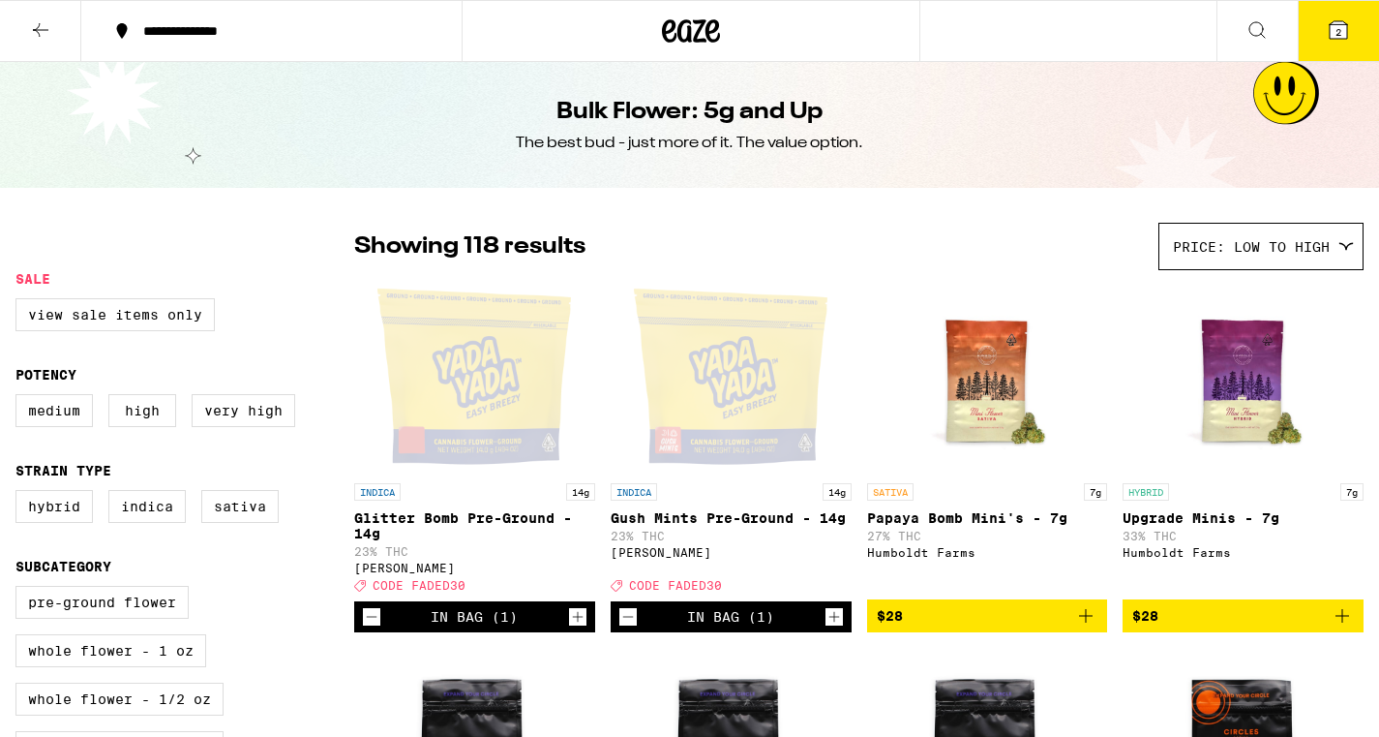
scroll to position [0, 0]
click at [1350, 18] on button "2" at bounding box center [1338, 31] width 81 height 60
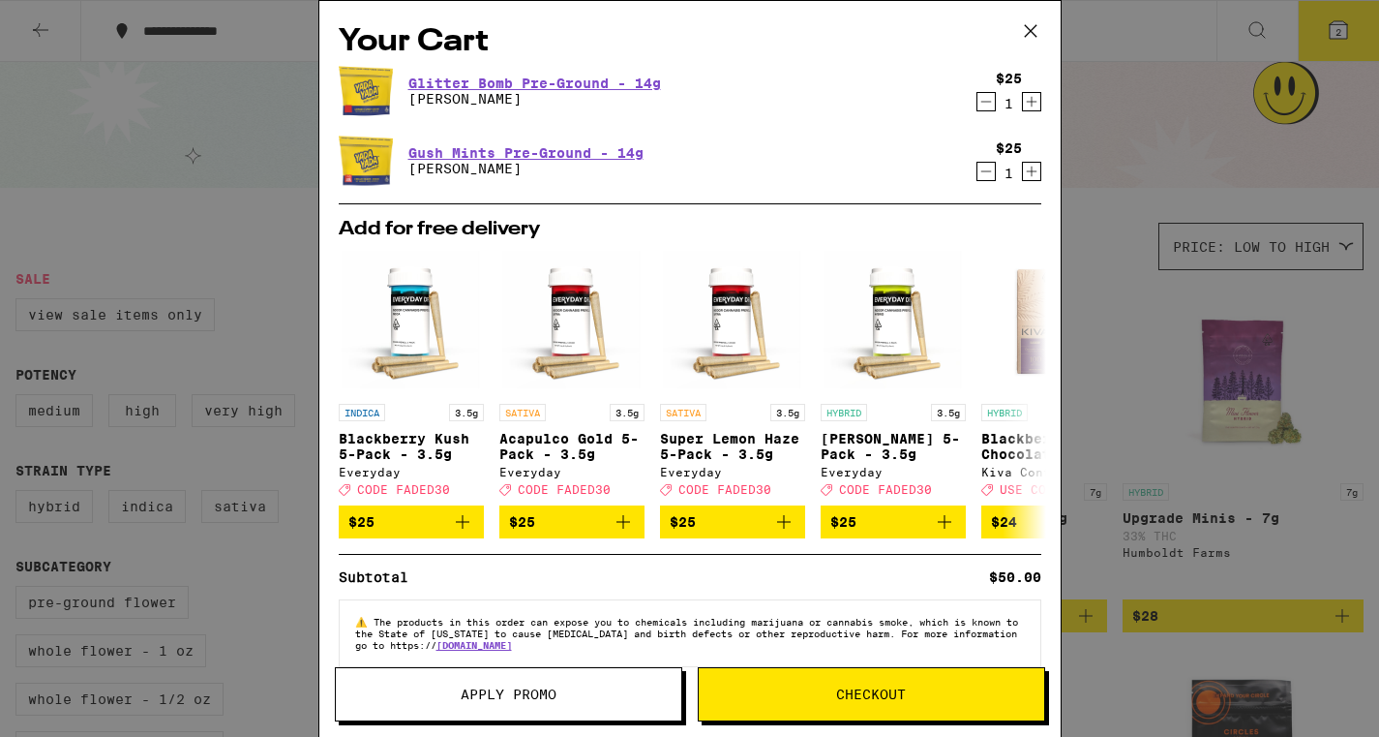
click at [859, 694] on span "Checkout" at bounding box center [871, 694] width 70 height 14
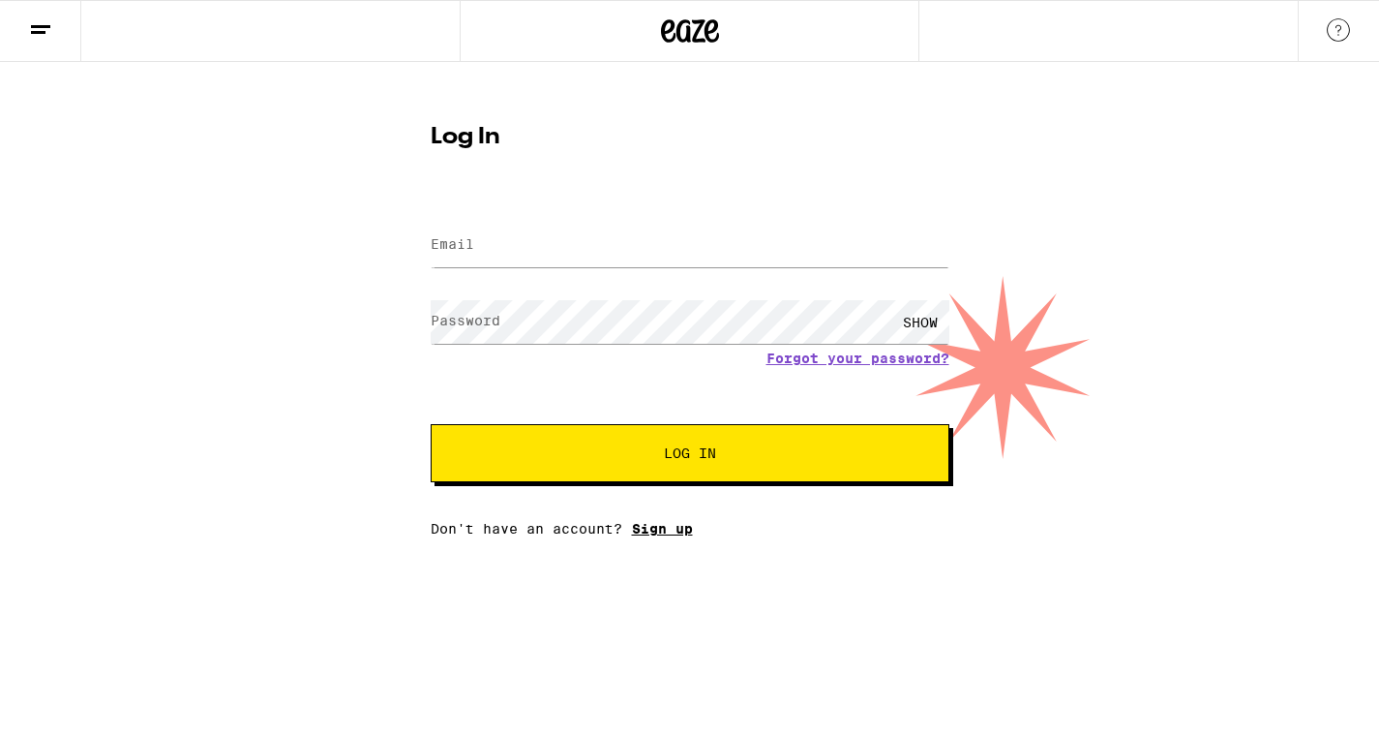
click at [678, 527] on link "Sign up" at bounding box center [662, 528] width 61 height 15
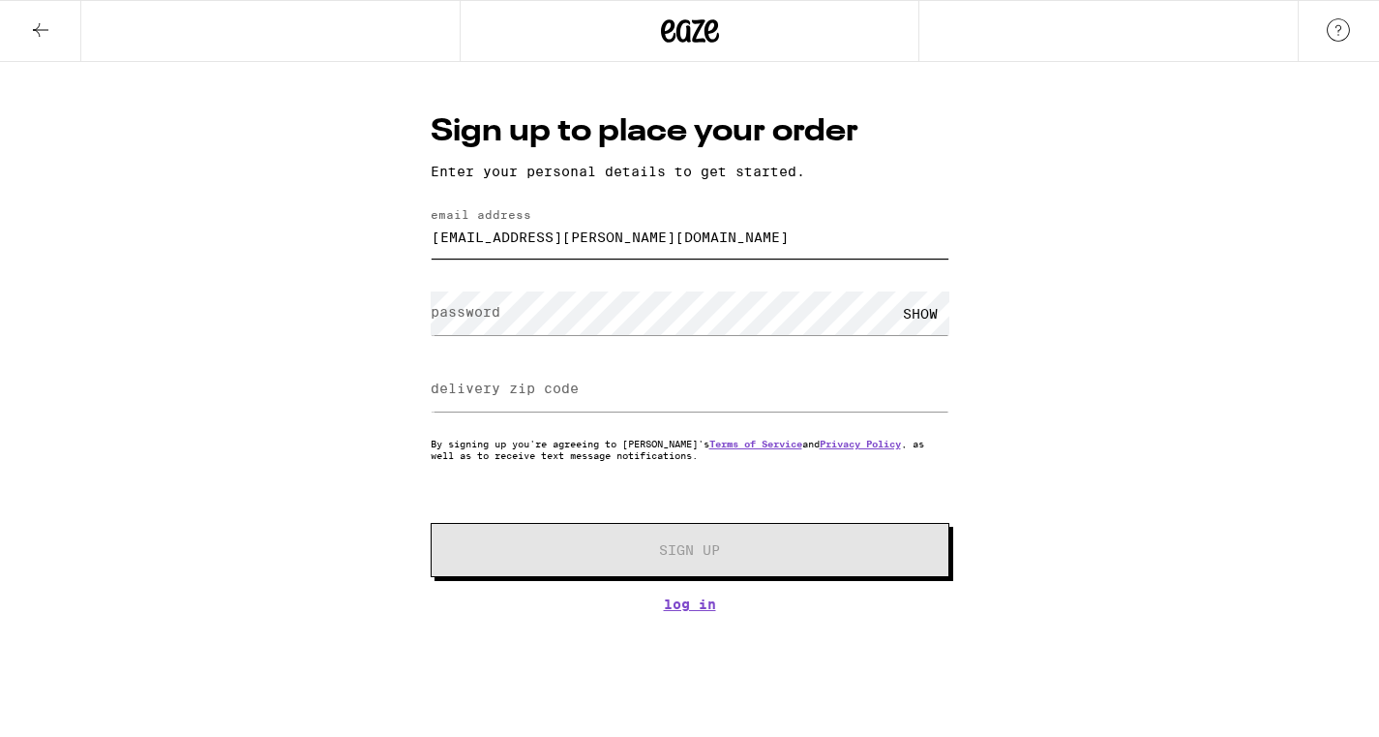
type input "[EMAIL_ADDRESS][PERSON_NAME][DOMAIN_NAME]"
click at [512, 388] on label "delivery zip code" at bounding box center [505, 387] width 148 height 15
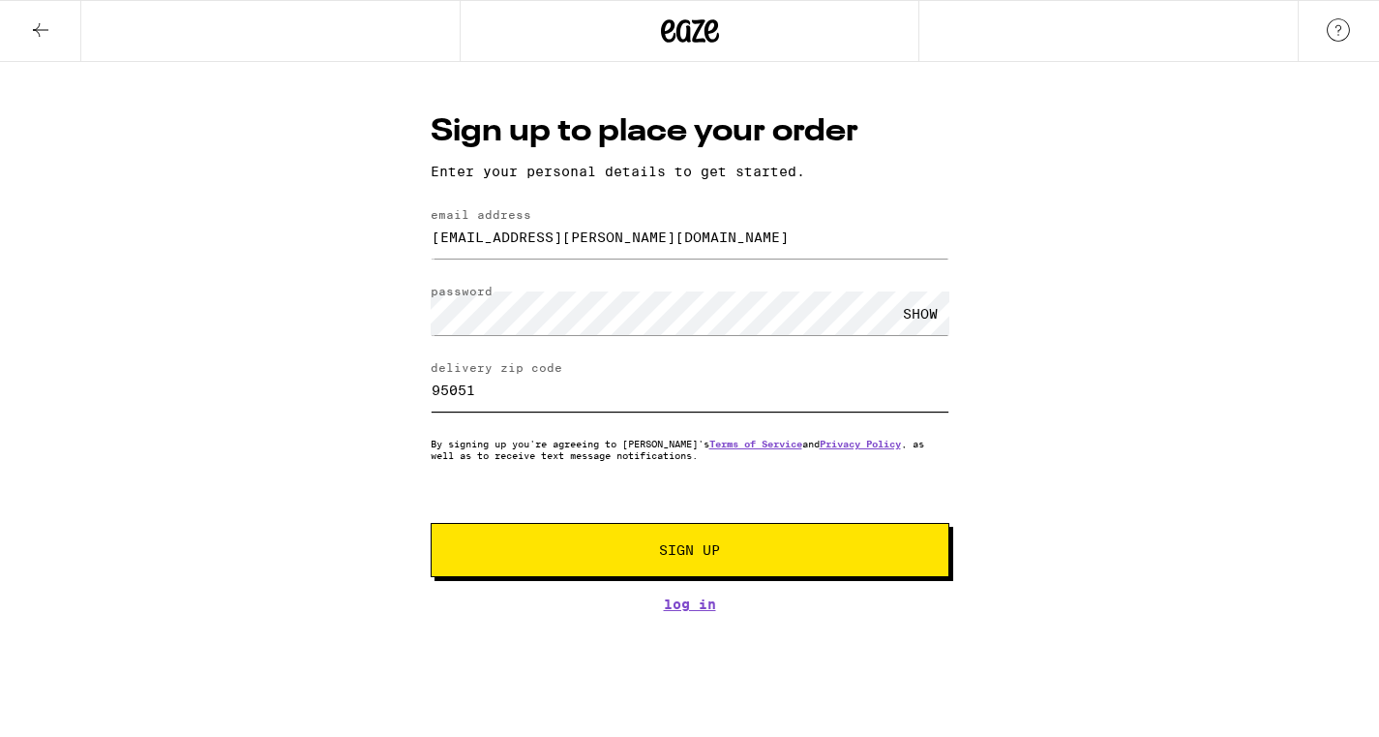
type input "95051"
click at [535, 536] on button "Sign Up" at bounding box center [690, 550] width 519 height 54
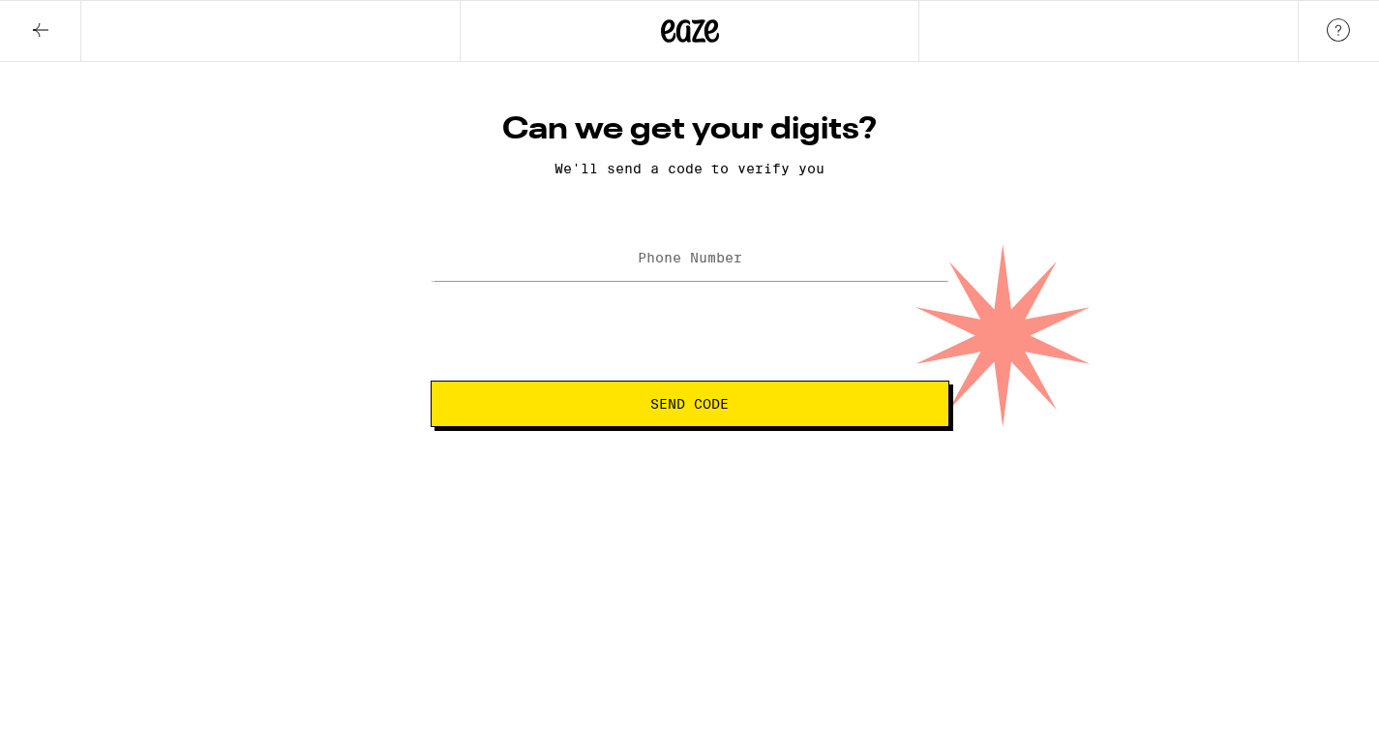
click at [682, 254] on label "Phone Number" at bounding box center [690, 257] width 105 height 15
type input "[PHONE_NUMBER]"
click at [656, 427] on html "Can we get your digits? We'll send a code to verify you Phone Number [PHONE_NUM…" at bounding box center [689, 213] width 1379 height 427
click at [661, 427] on html "Can we get your digits? We'll send a code to verify you Phone Number [PHONE_NUM…" at bounding box center [689, 213] width 1379 height 427
click at [660, 399] on span "Send Code" at bounding box center [690, 404] width 78 height 14
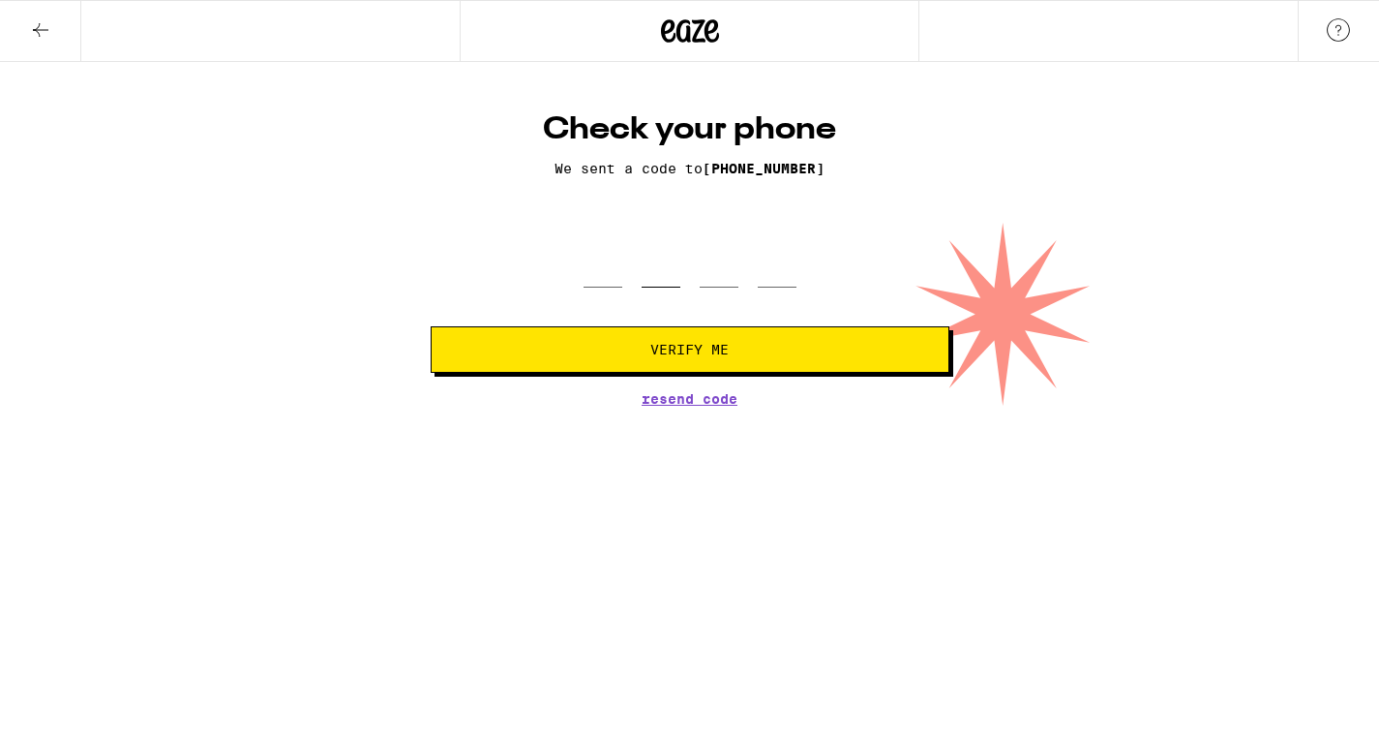
click at [664, 280] on input "tel" at bounding box center [661, 258] width 39 height 57
click at [574, 267] on div at bounding box center [690, 258] width 519 height 57
click at [593, 267] on input "tel" at bounding box center [603, 258] width 39 height 57
type input "3"
type input "2"
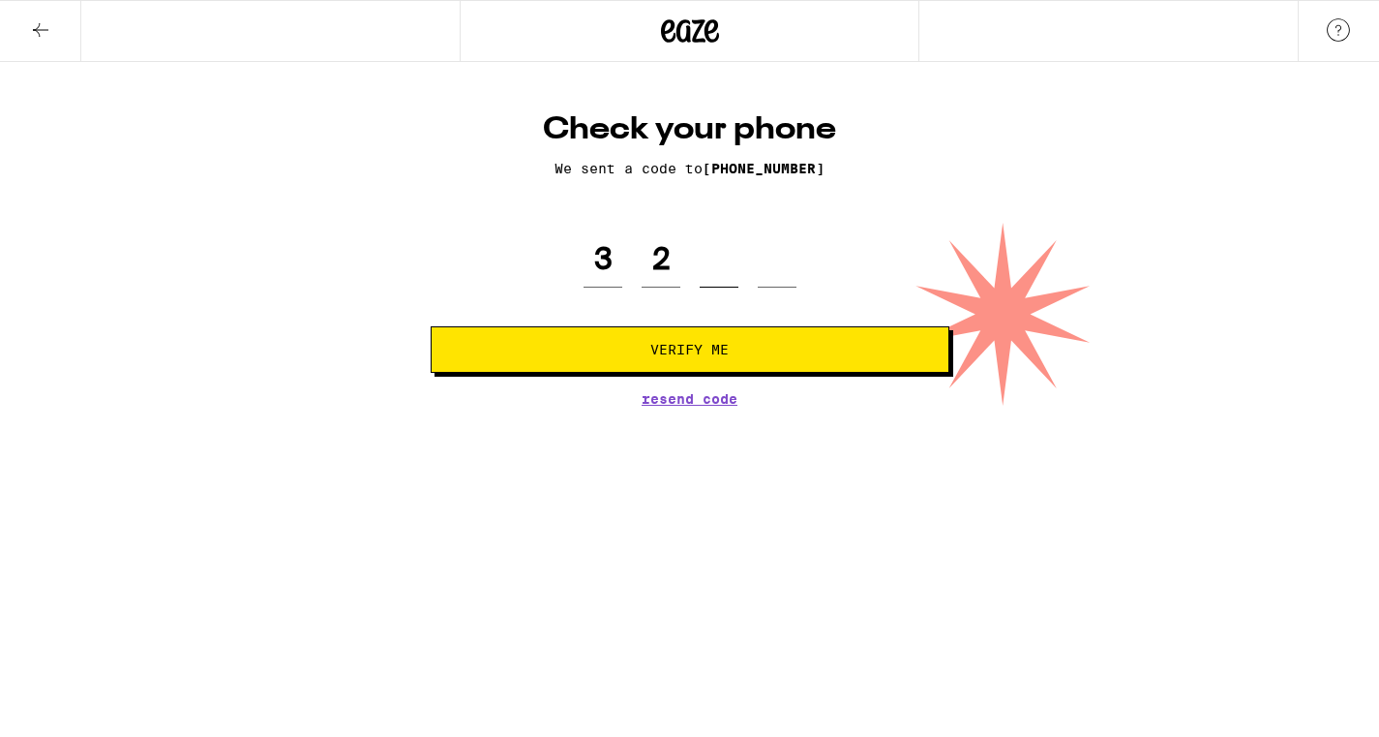
type input "0"
type input "3"
click at [689, 351] on button "Verify Me" at bounding box center [690, 349] width 519 height 46
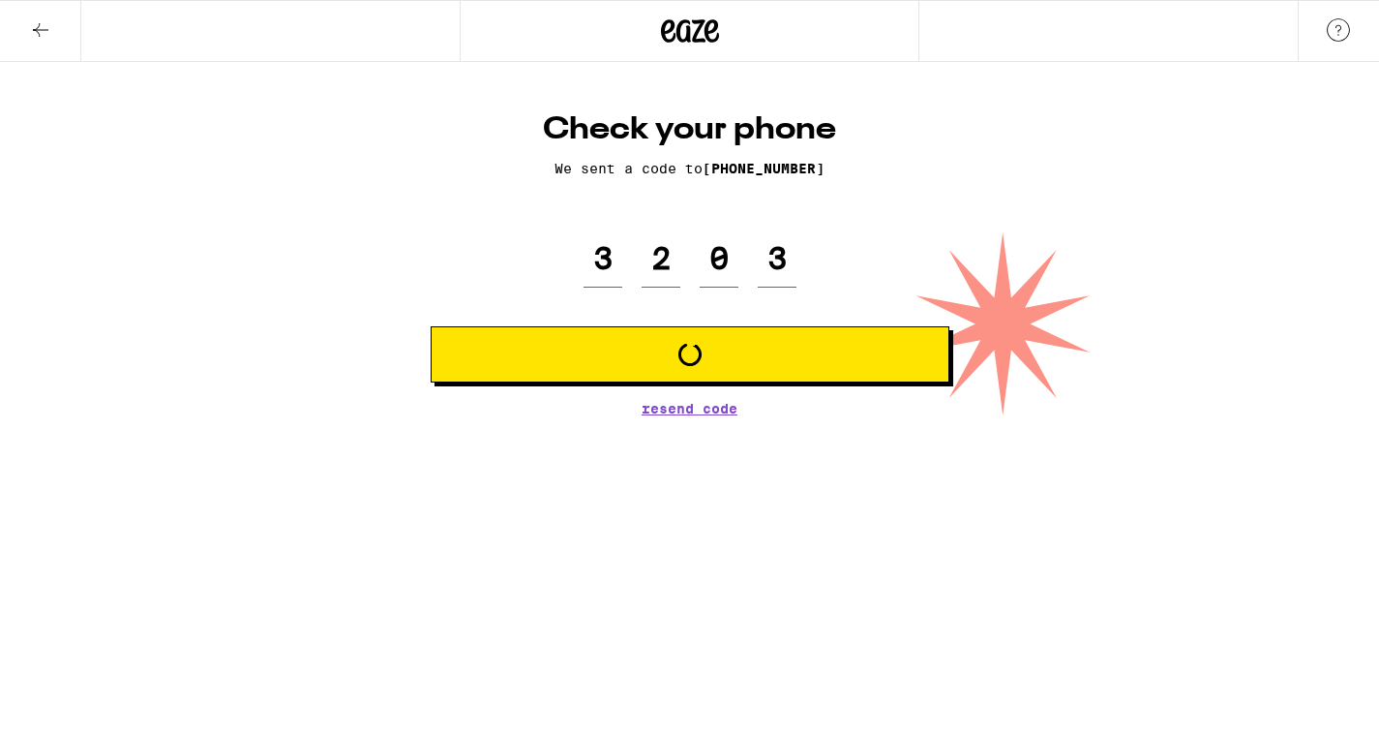
click at [607, 348] on span "Loading" at bounding box center [690, 354] width 486 height 23
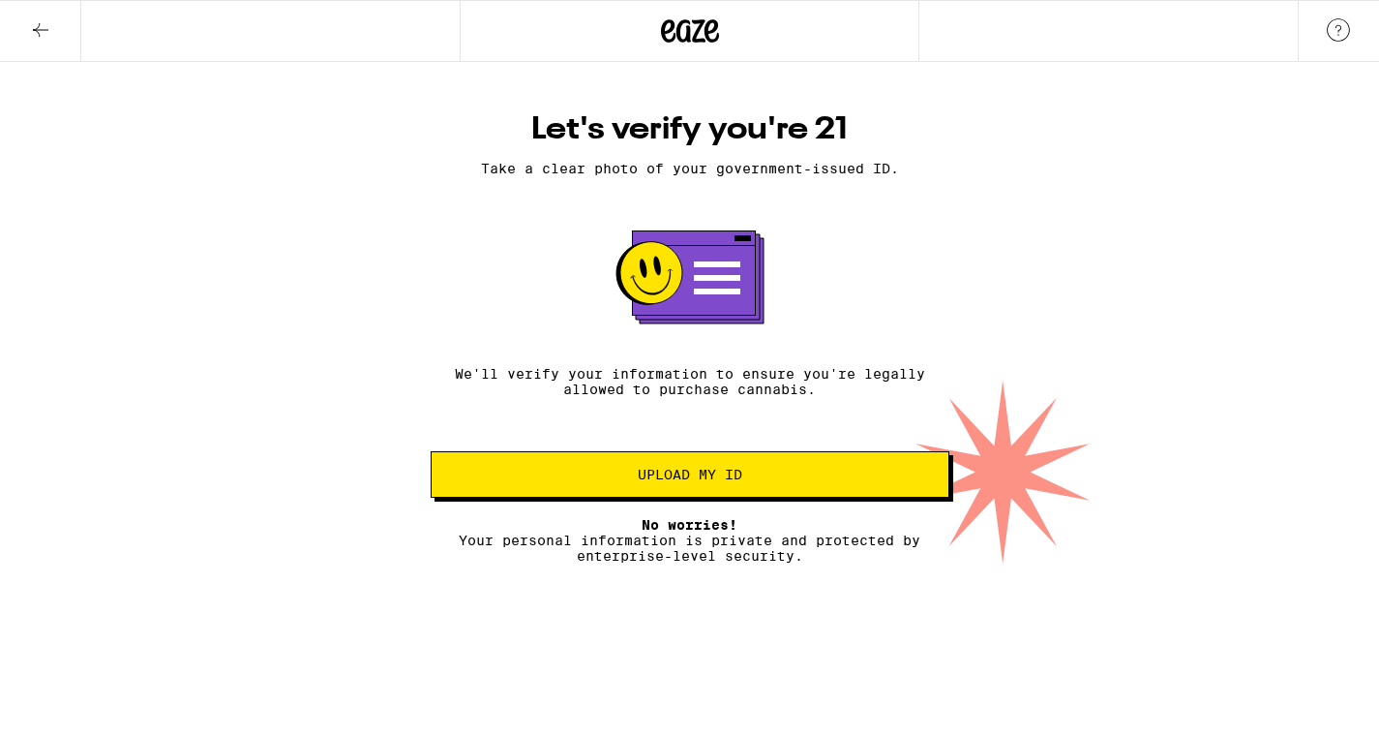
click at [607, 481] on span "Upload my ID" at bounding box center [690, 475] width 486 height 14
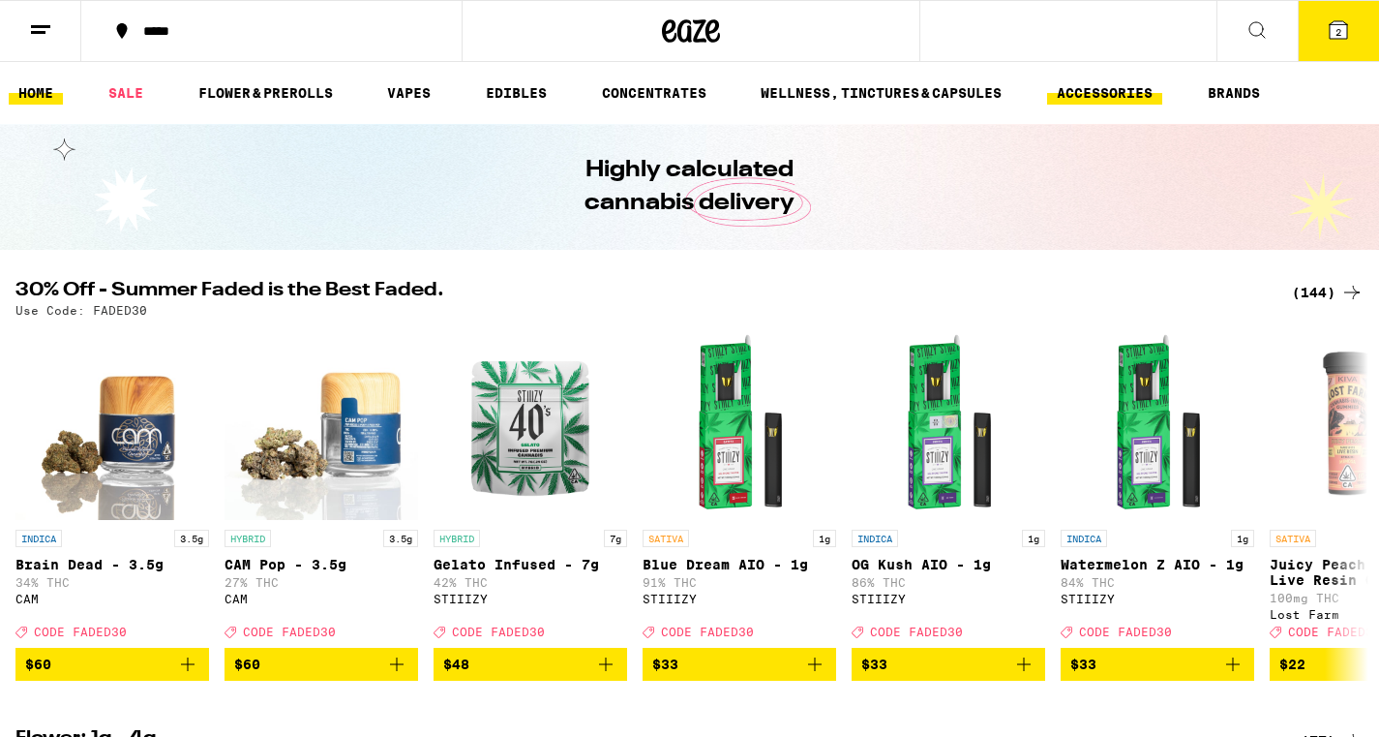
click at [1072, 88] on link "ACCESSORIES" at bounding box center [1104, 92] width 115 height 23
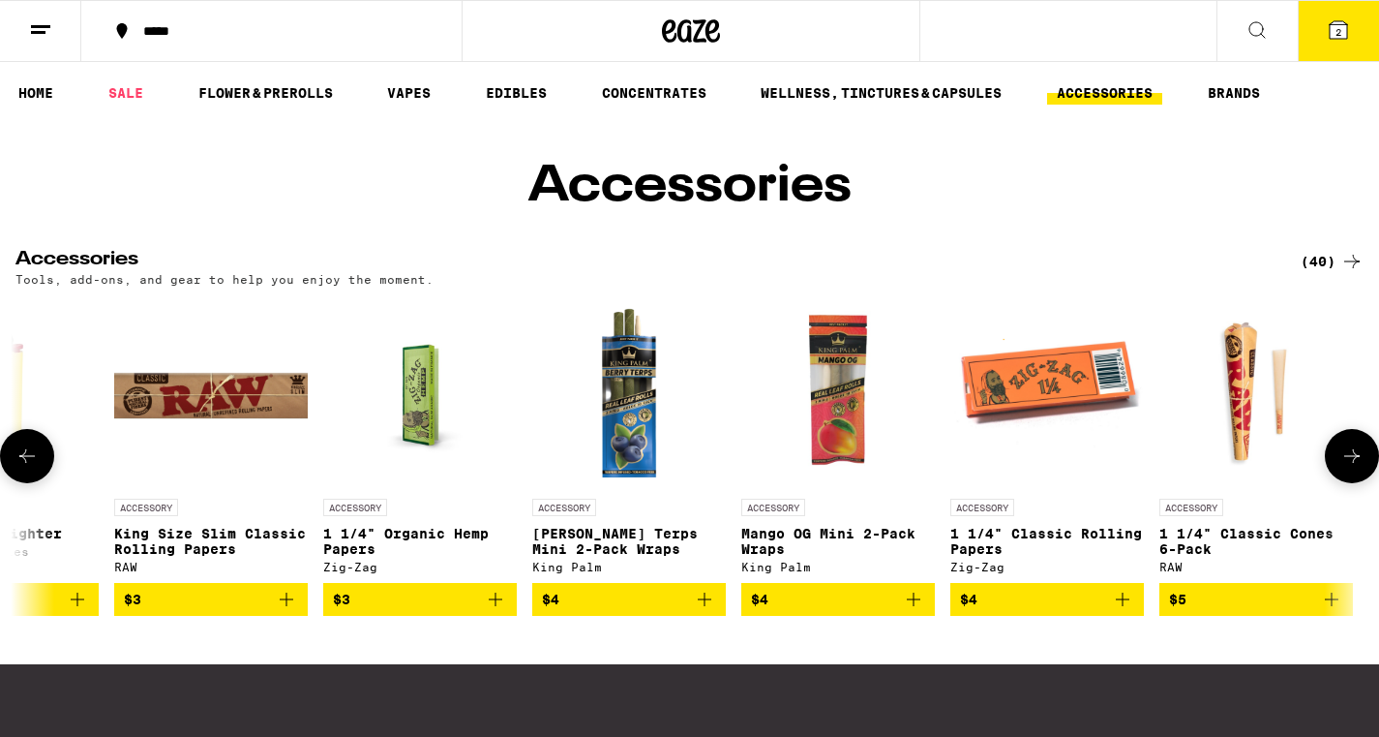
scroll to position [0, 1987]
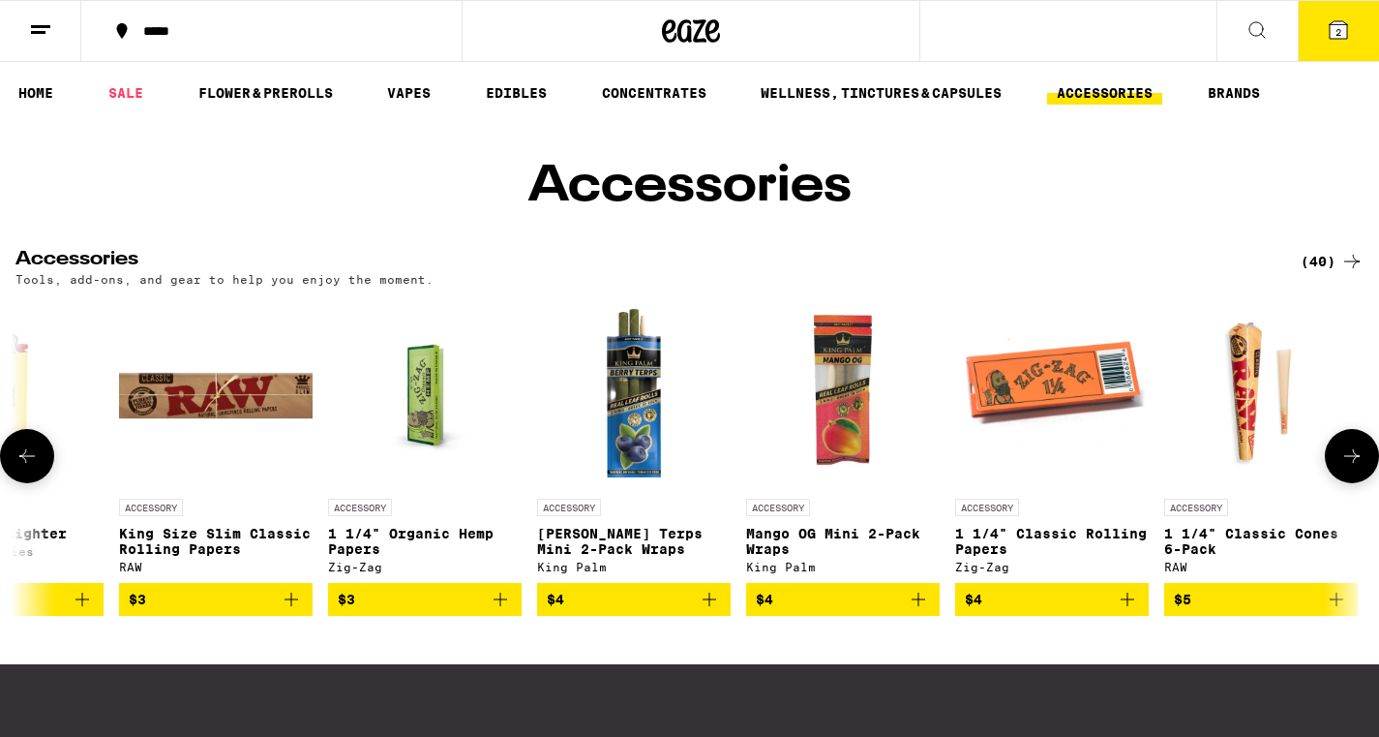
click at [290, 611] on icon "Add to bag" at bounding box center [291, 599] width 23 height 23
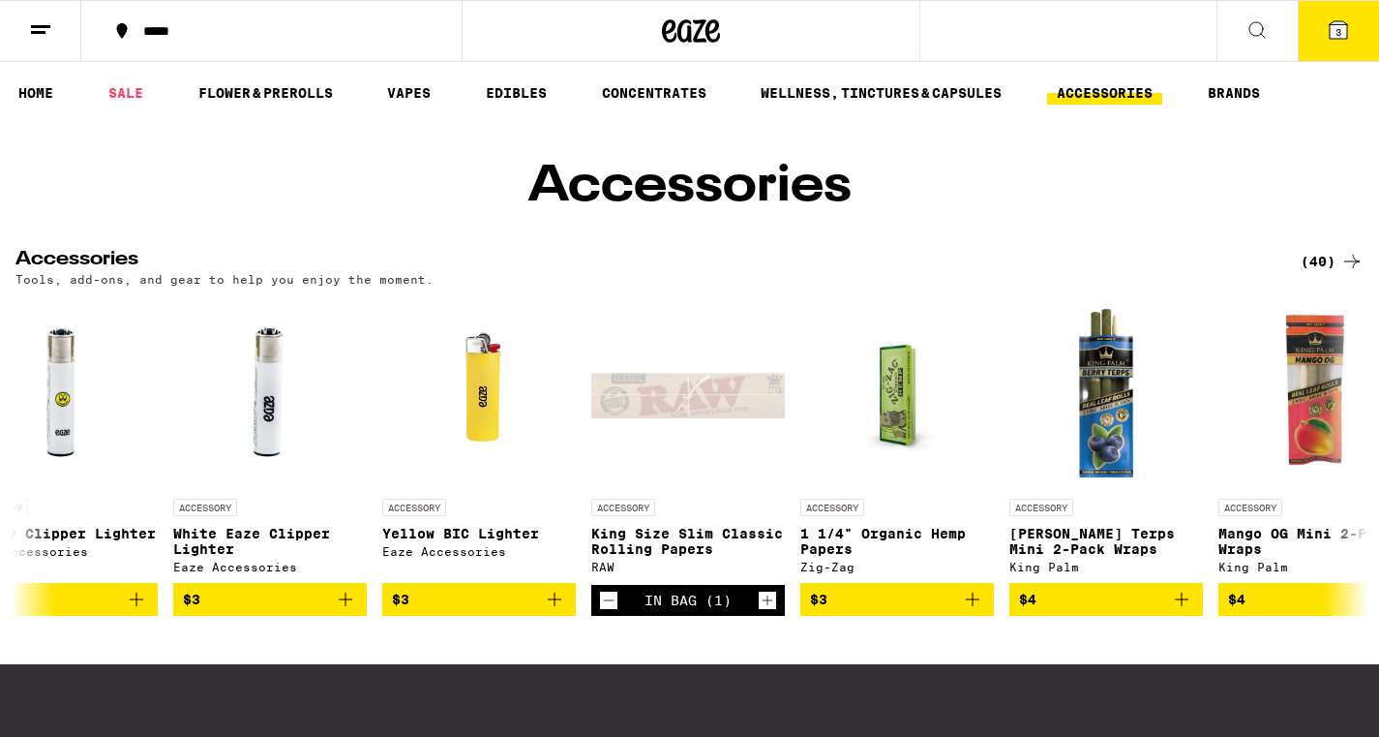
scroll to position [0, 0]
click at [1340, 41] on icon at bounding box center [1338, 29] width 23 height 23
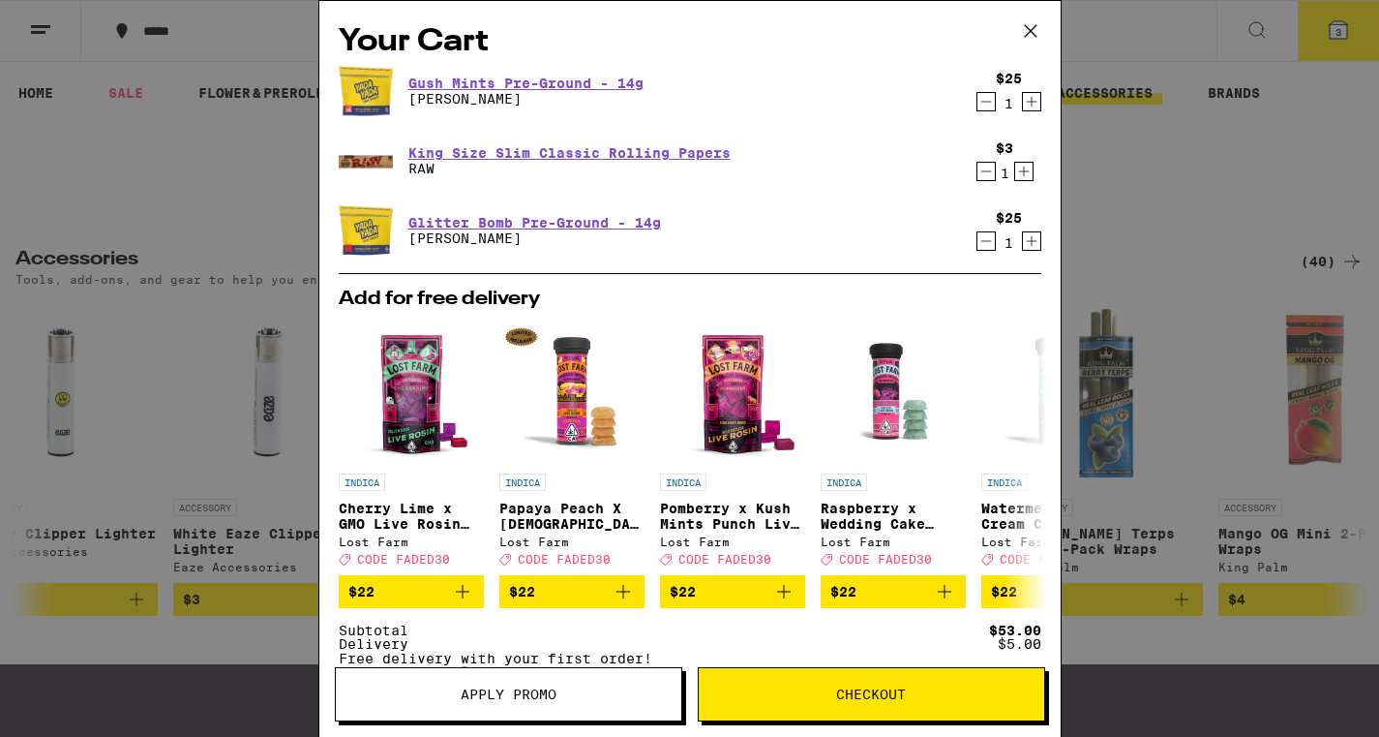
click at [984, 171] on icon "Decrement" at bounding box center [986, 171] width 17 height 23
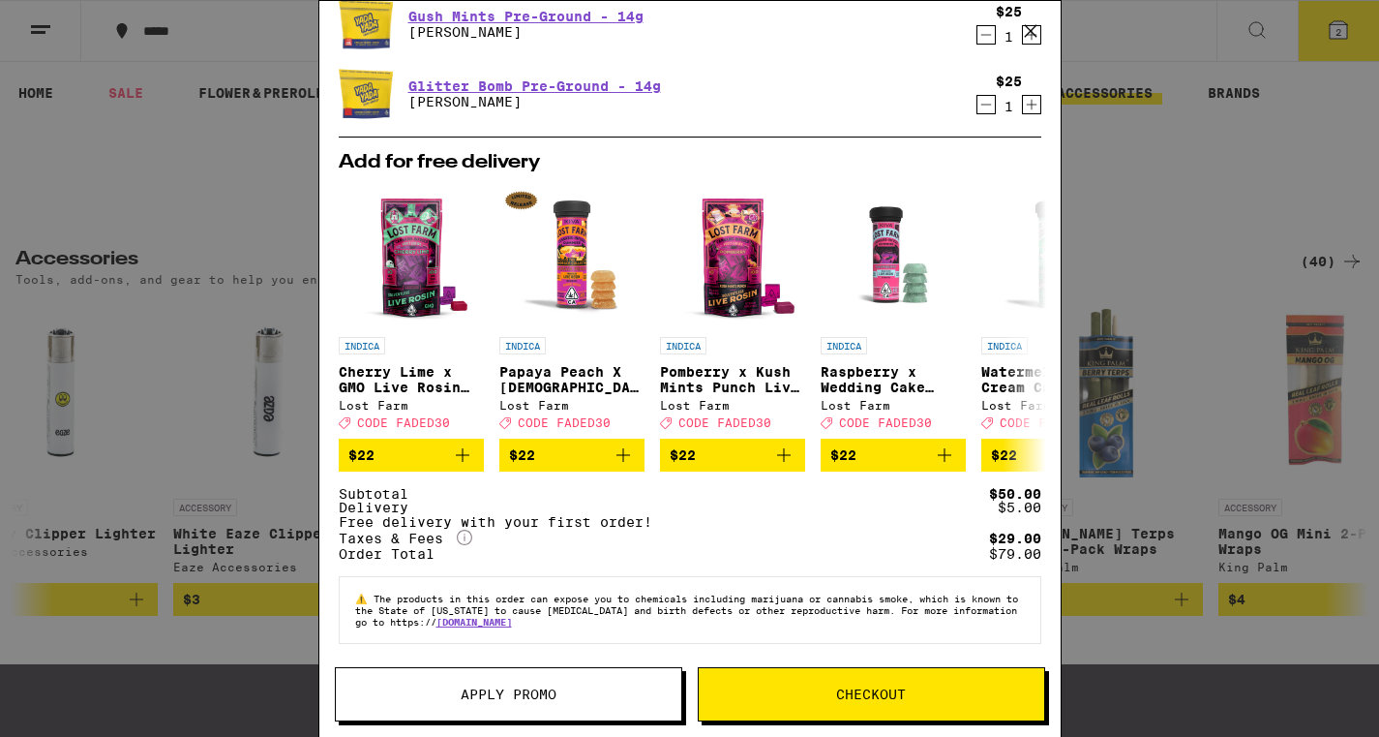
scroll to position [157, 0]
